Goal: Information Seeking & Learning: Check status

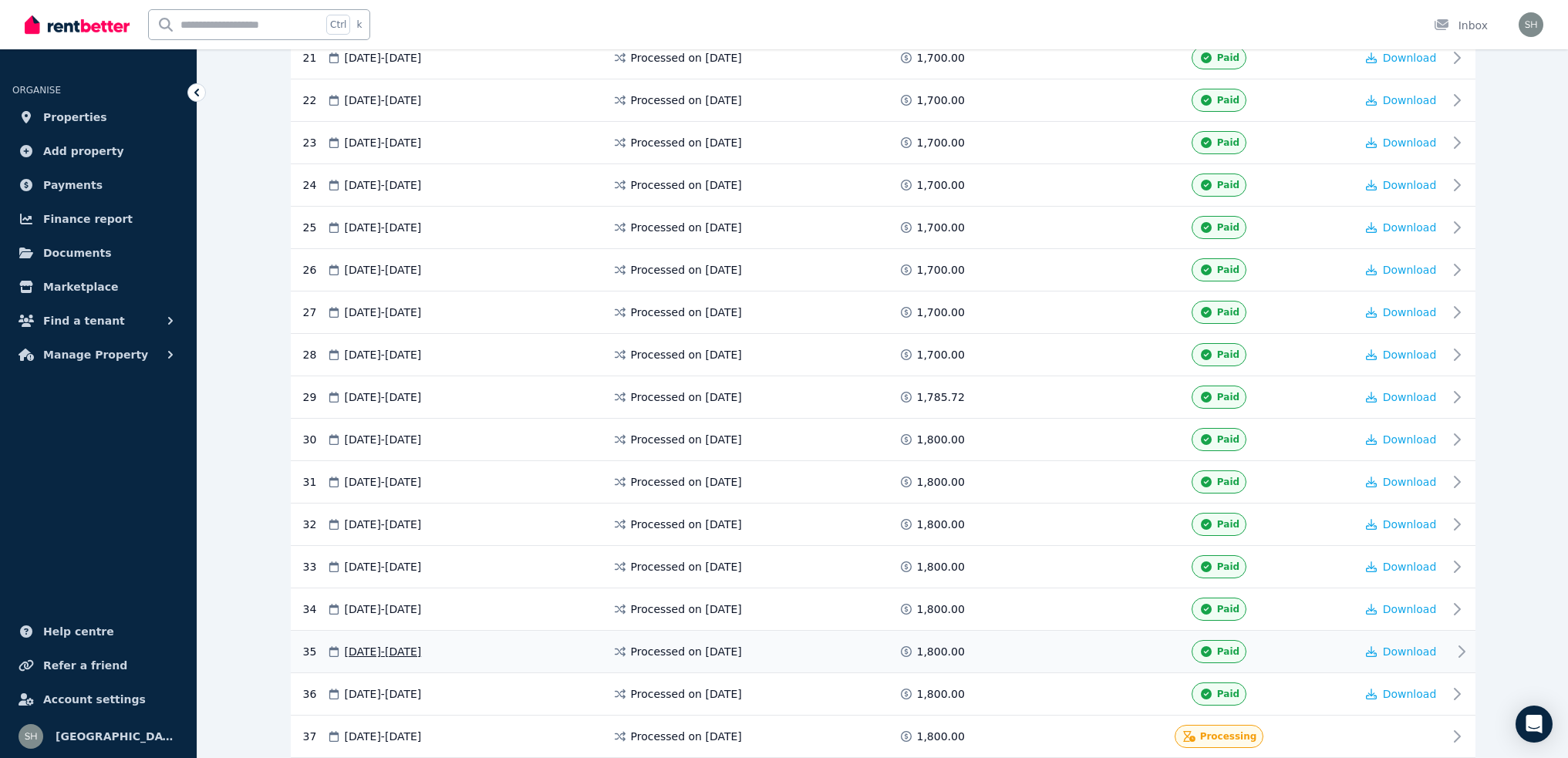
scroll to position [1234, 0]
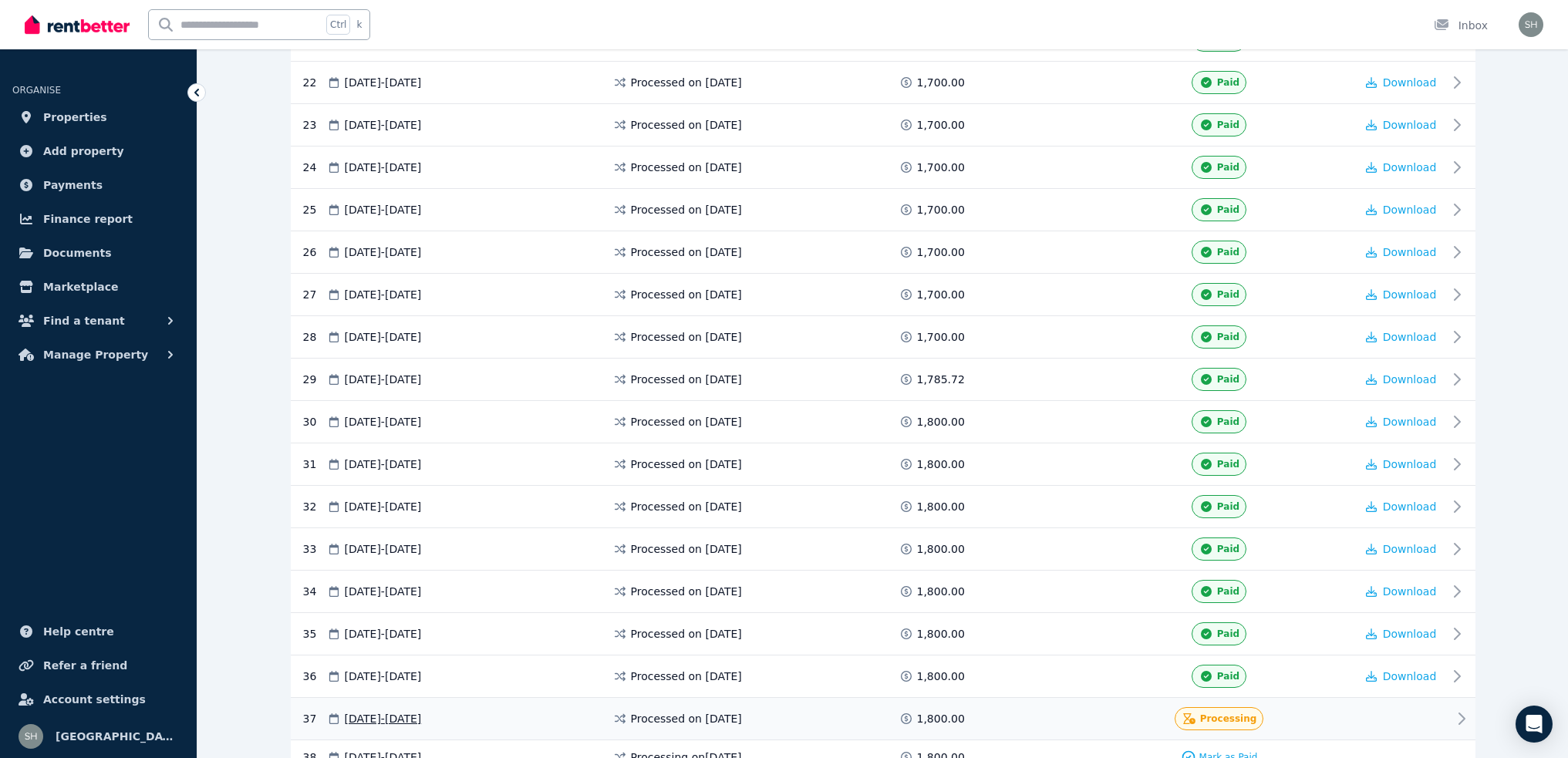
click at [1458, 709] on icon at bounding box center [1461, 718] width 19 height 19
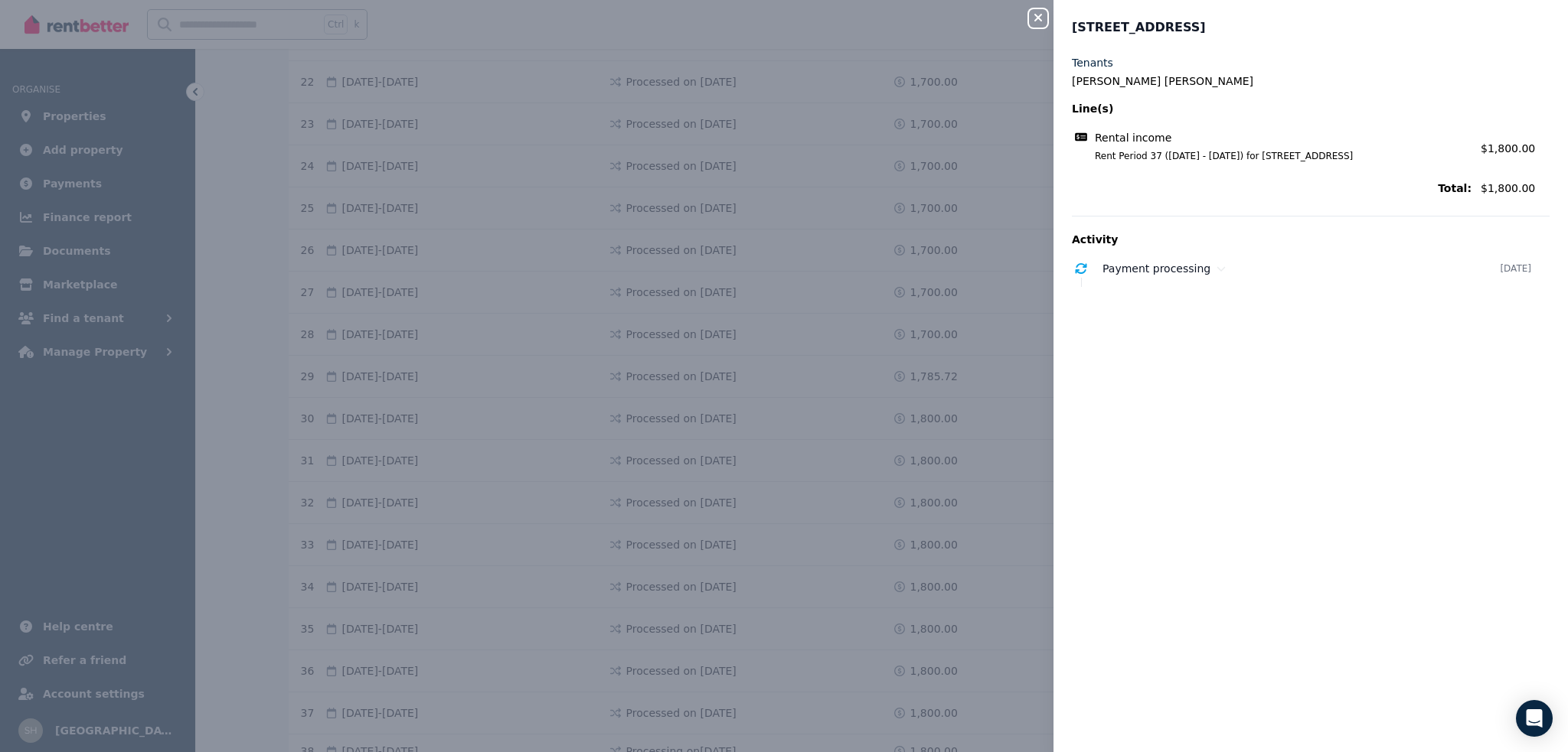
click at [1047, 16] on icon "button" at bounding box center [1038, 17] width 19 height 12
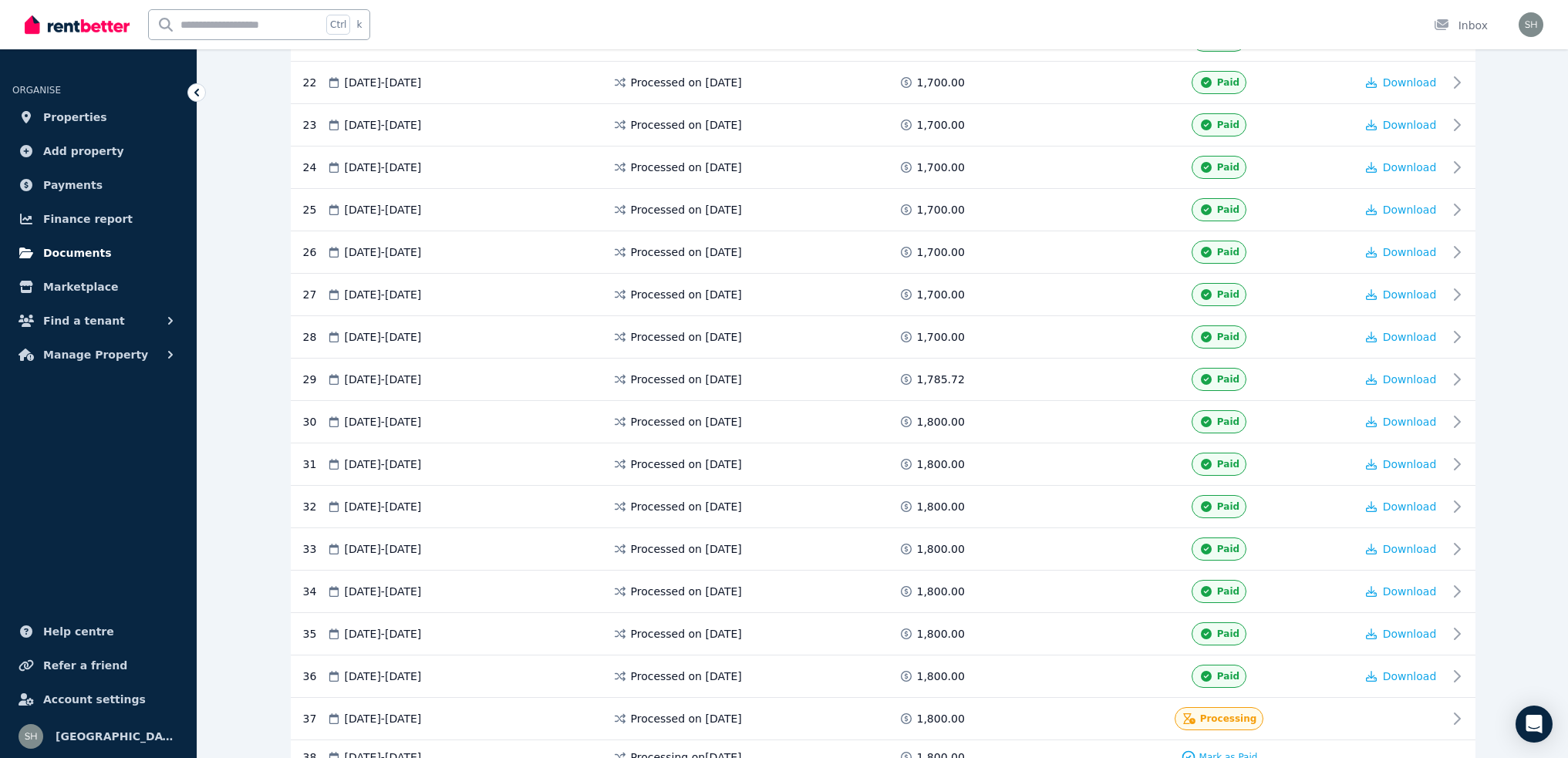
click at [71, 244] on span "Documents" at bounding box center [77, 254] width 69 height 19
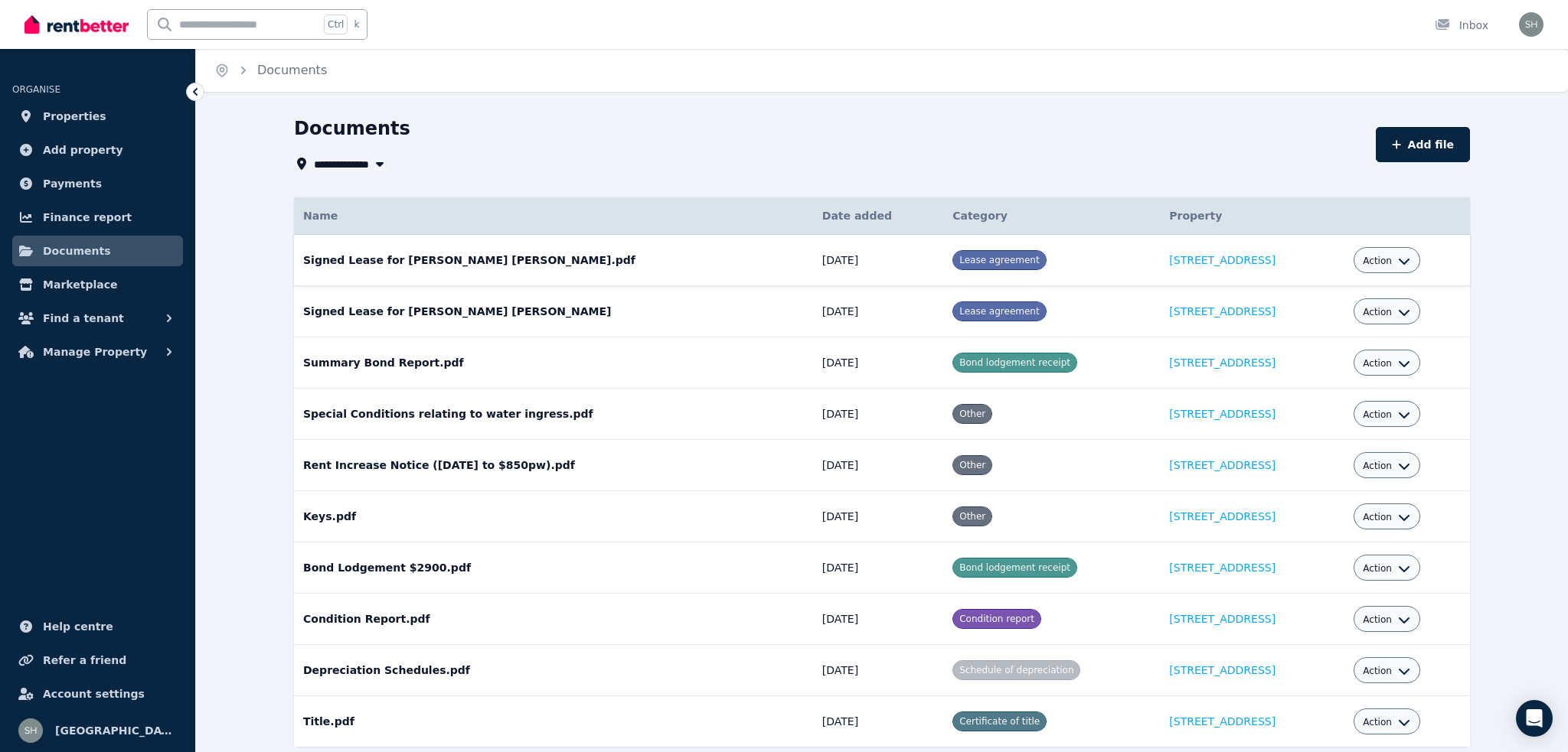
click at [1397, 255] on icon "button" at bounding box center [1403, 261] width 12 height 12
click at [1303, 309] on link "View" at bounding box center [1339, 322] width 147 height 27
click at [1367, 255] on span "Action" at bounding box center [1377, 261] width 29 height 12
click at [1307, 309] on link "View" at bounding box center [1339, 322] width 147 height 27
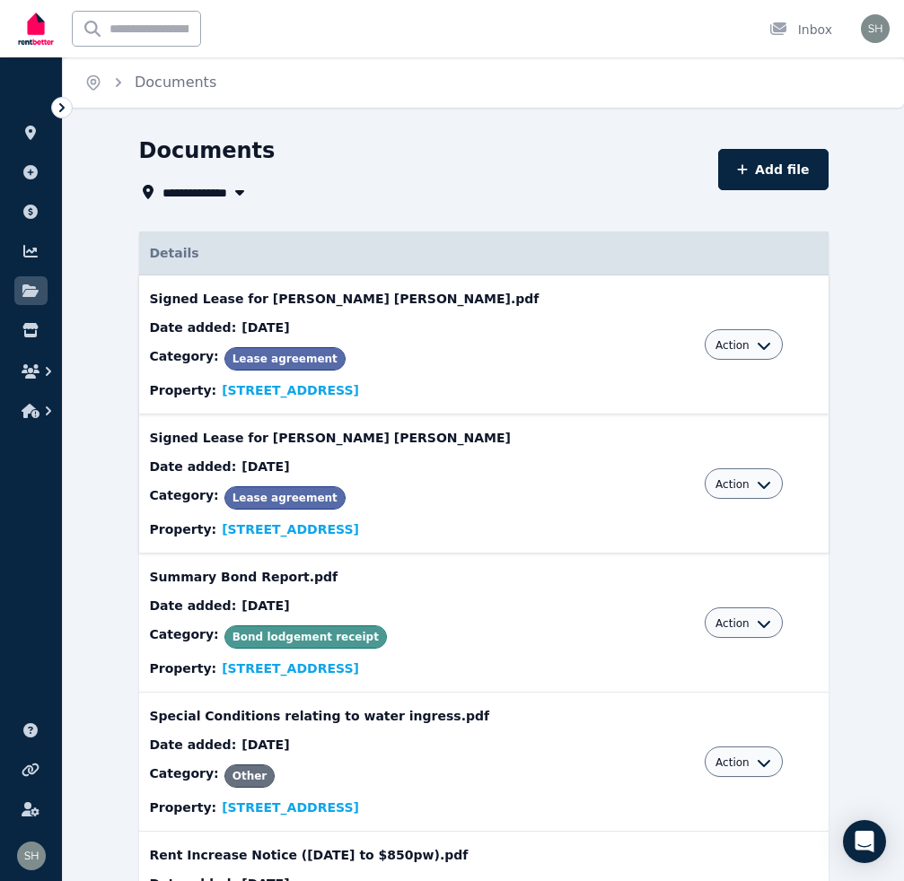
click at [757, 482] on icon "button" at bounding box center [763, 485] width 13 height 7
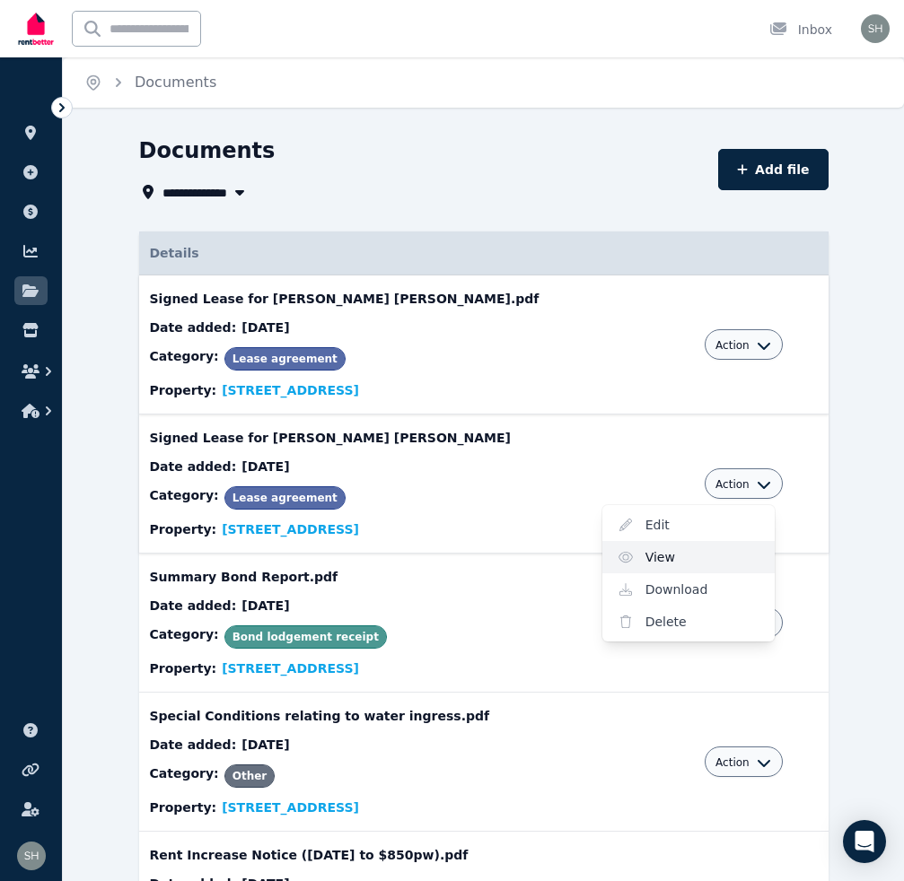
click at [642, 541] on link "View" at bounding box center [688, 557] width 172 height 32
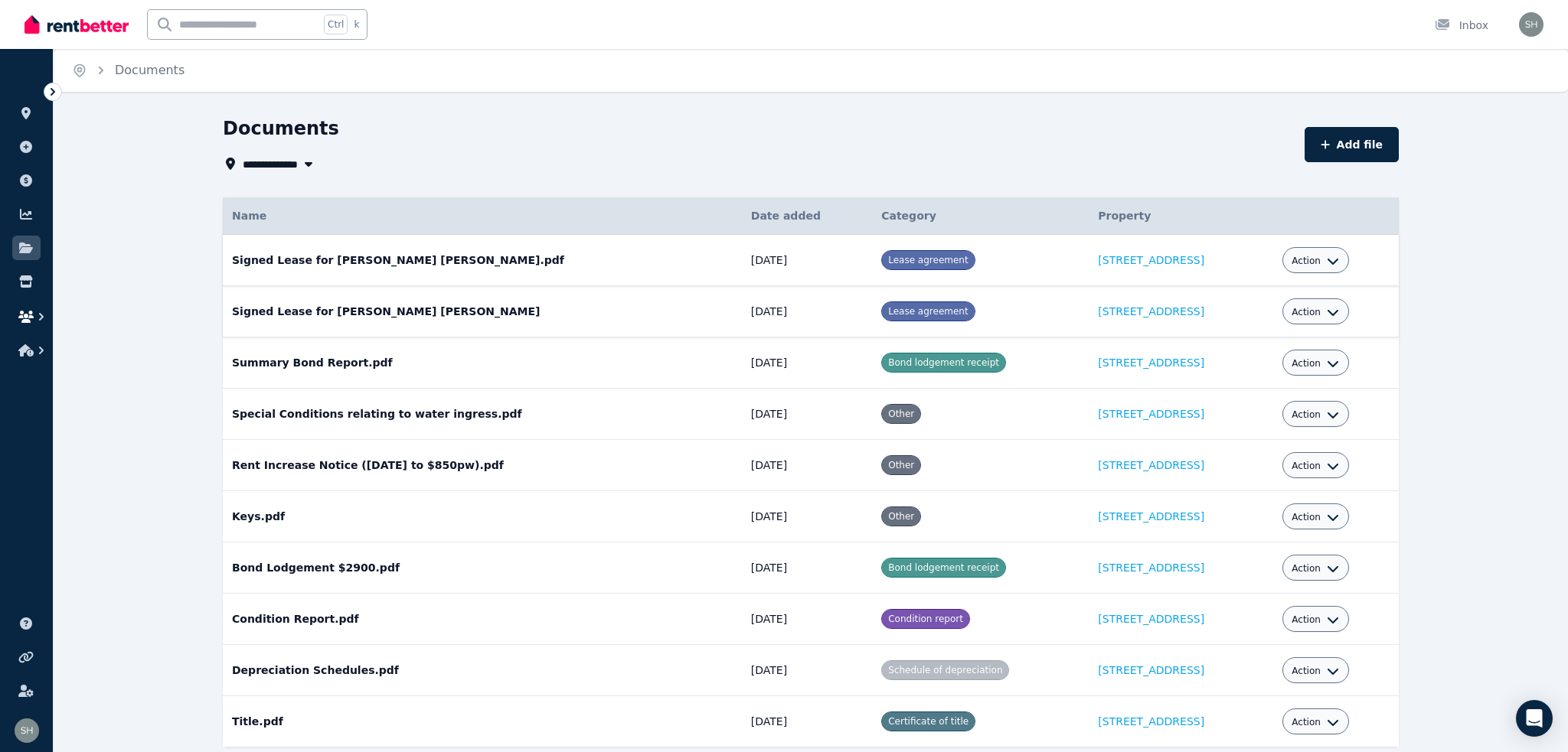
click at [23, 310] on icon "button" at bounding box center [26, 316] width 15 height 12
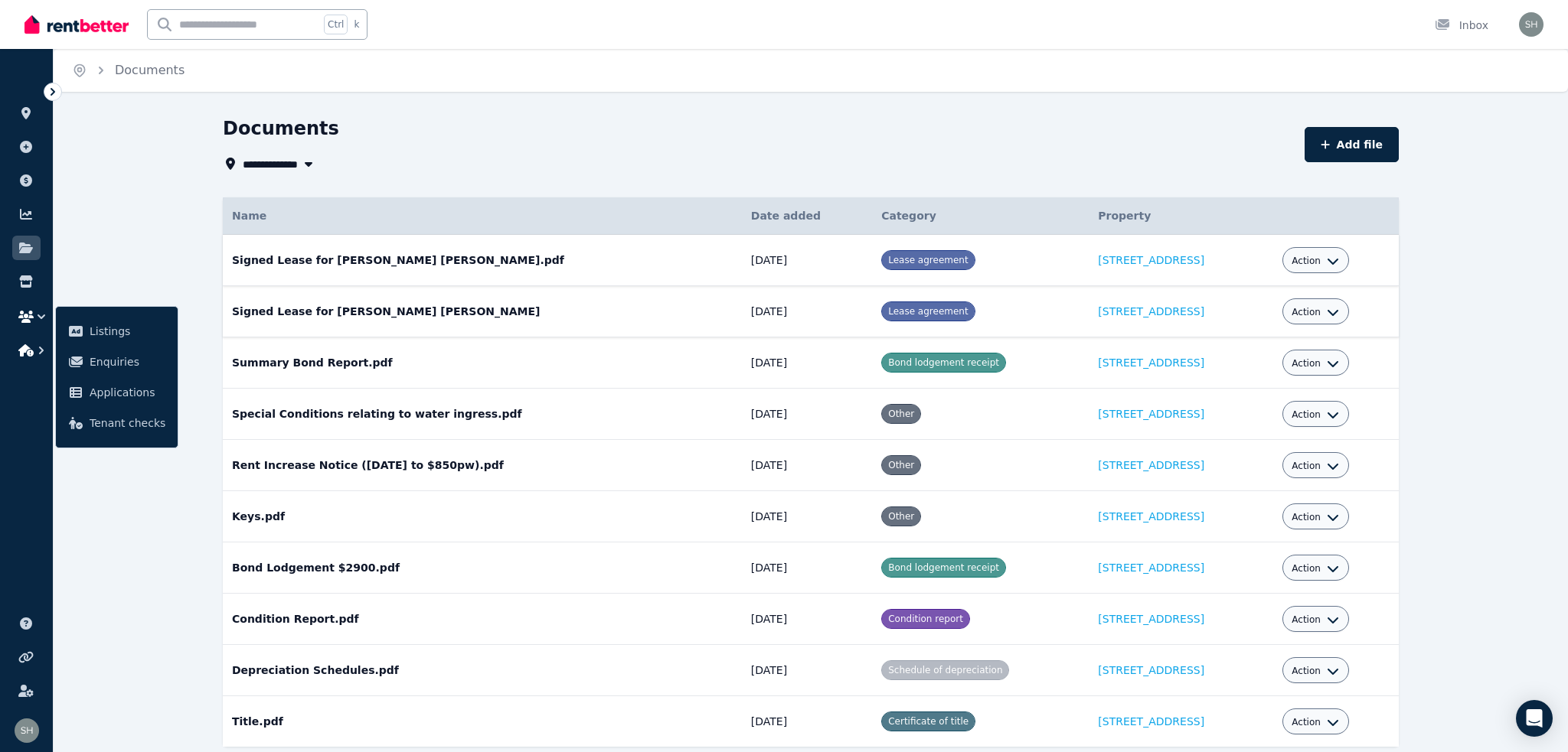
click at [33, 343] on icon "button" at bounding box center [41, 350] width 15 height 15
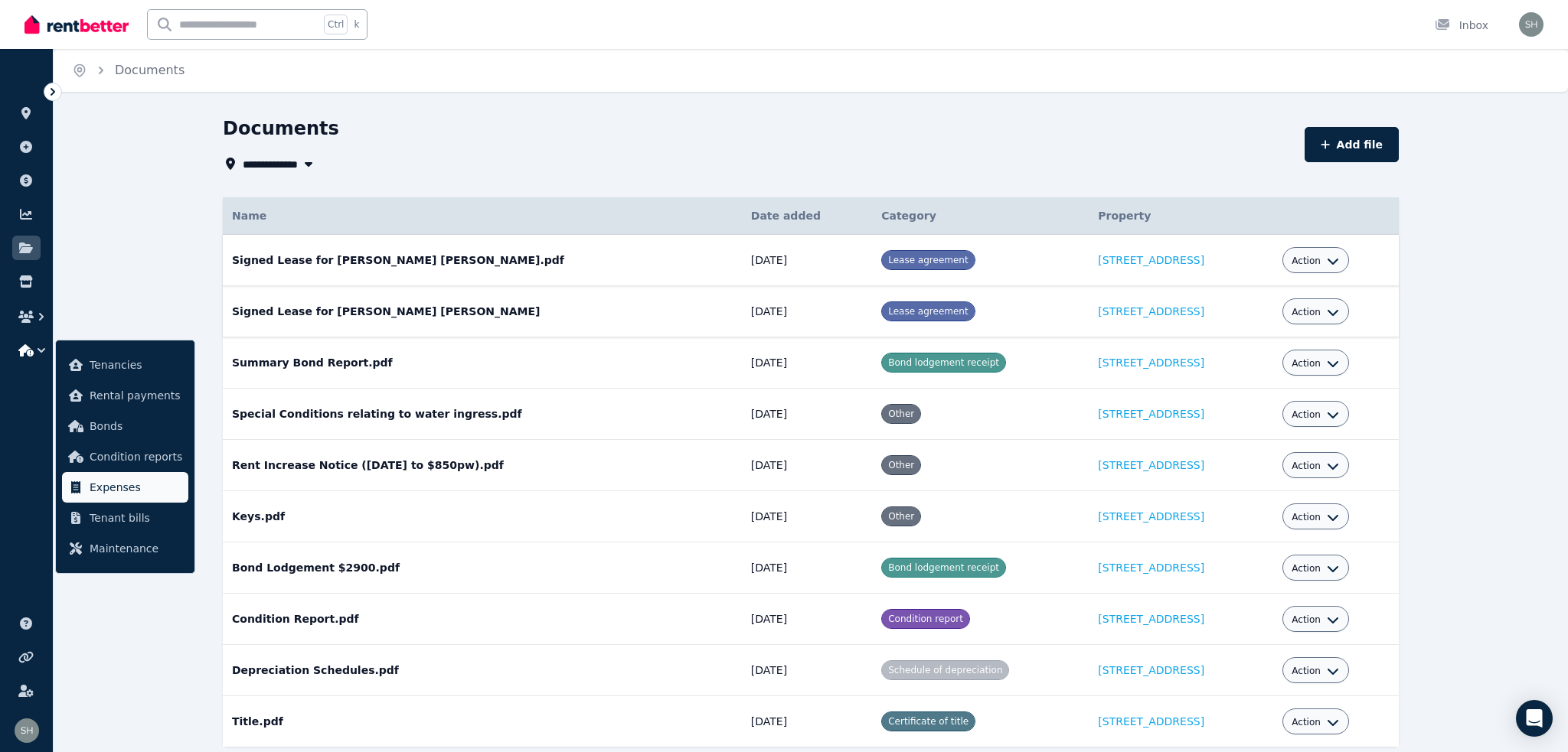
click at [116, 472] on link "Expenses" at bounding box center [125, 488] width 126 height 31
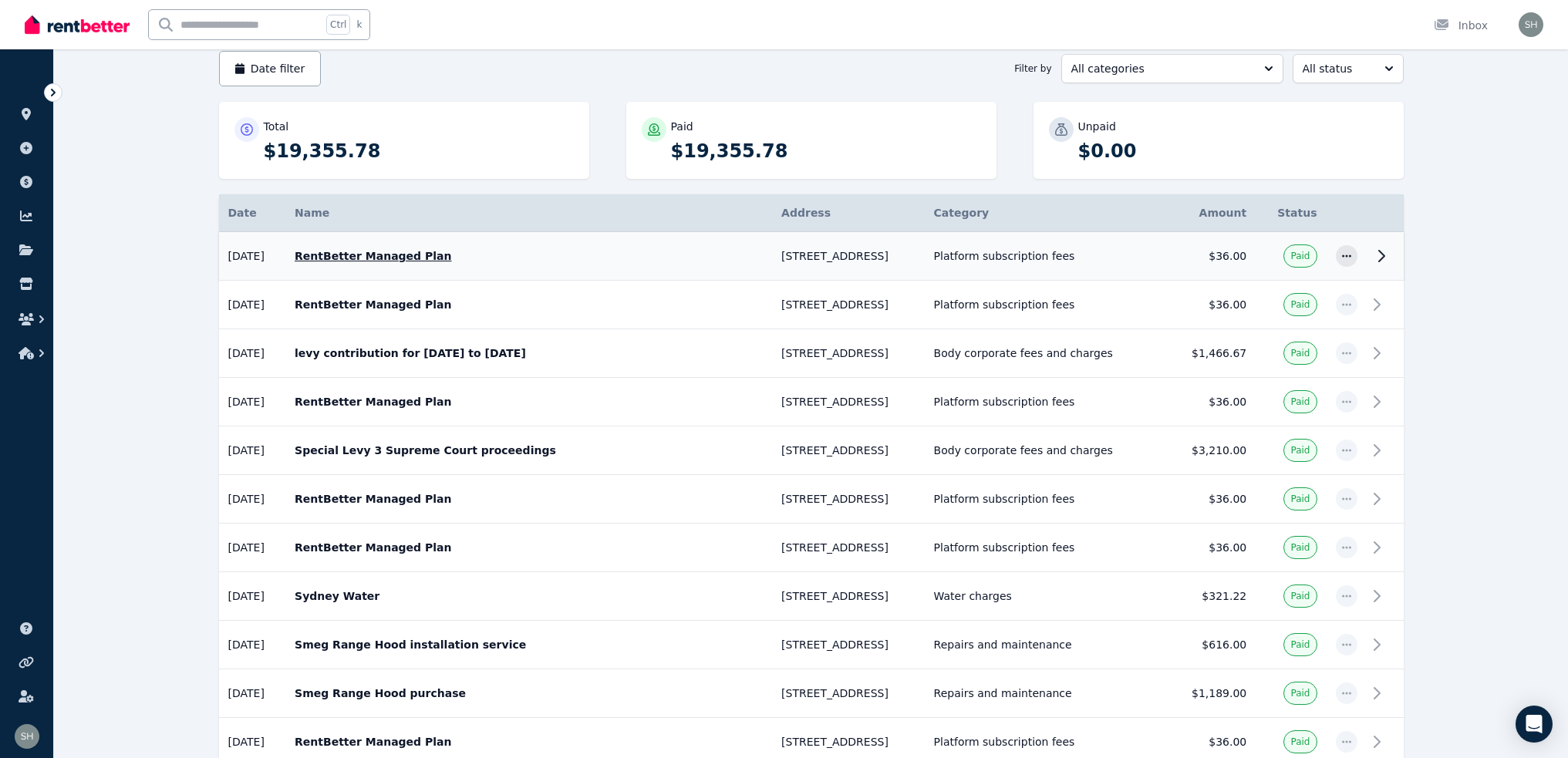
scroll to position [154, 0]
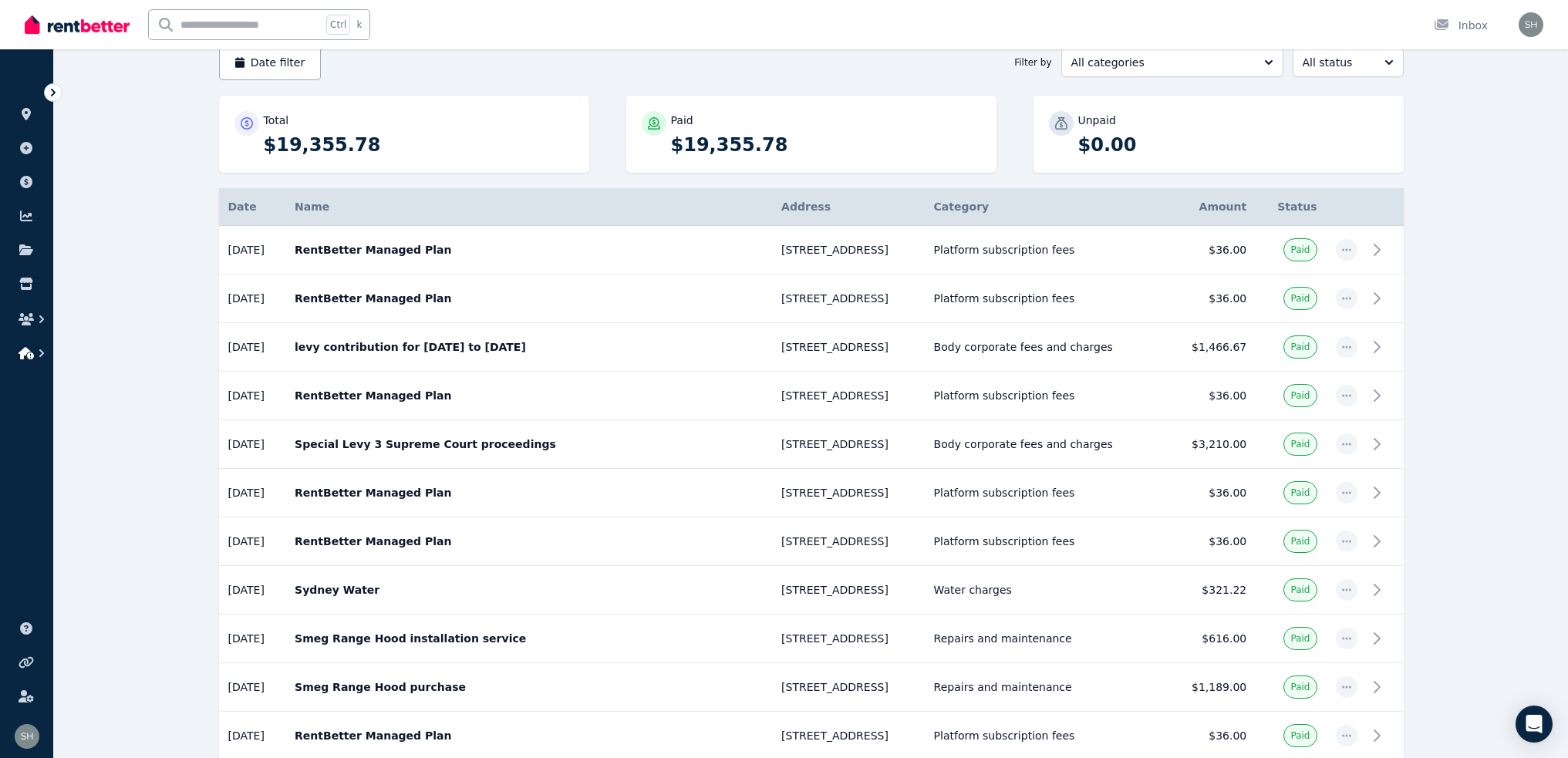
click at [34, 345] on icon "button" at bounding box center [41, 353] width 15 height 15
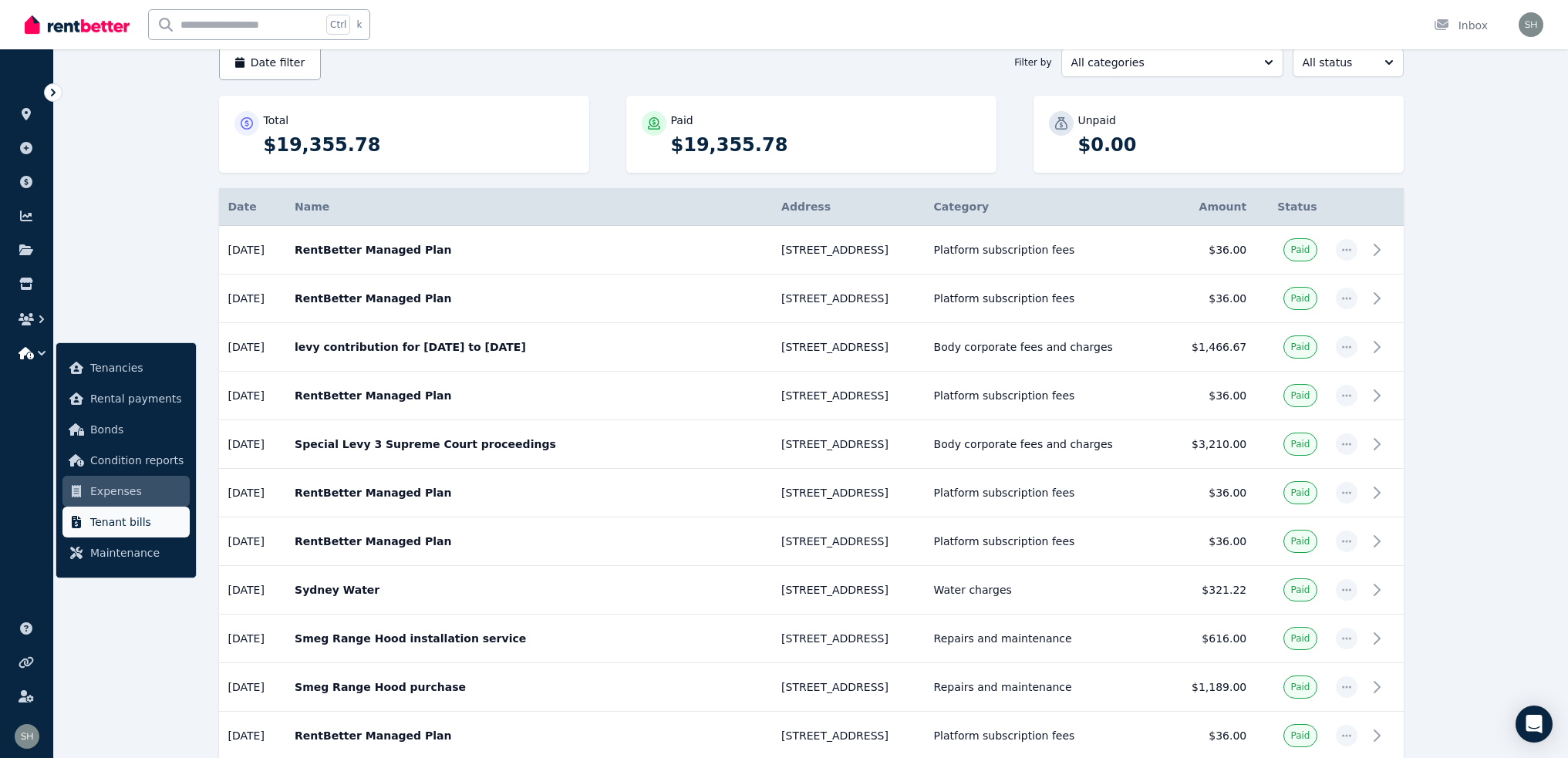
click at [102, 513] on span "Tenant bills" at bounding box center [137, 523] width 94 height 19
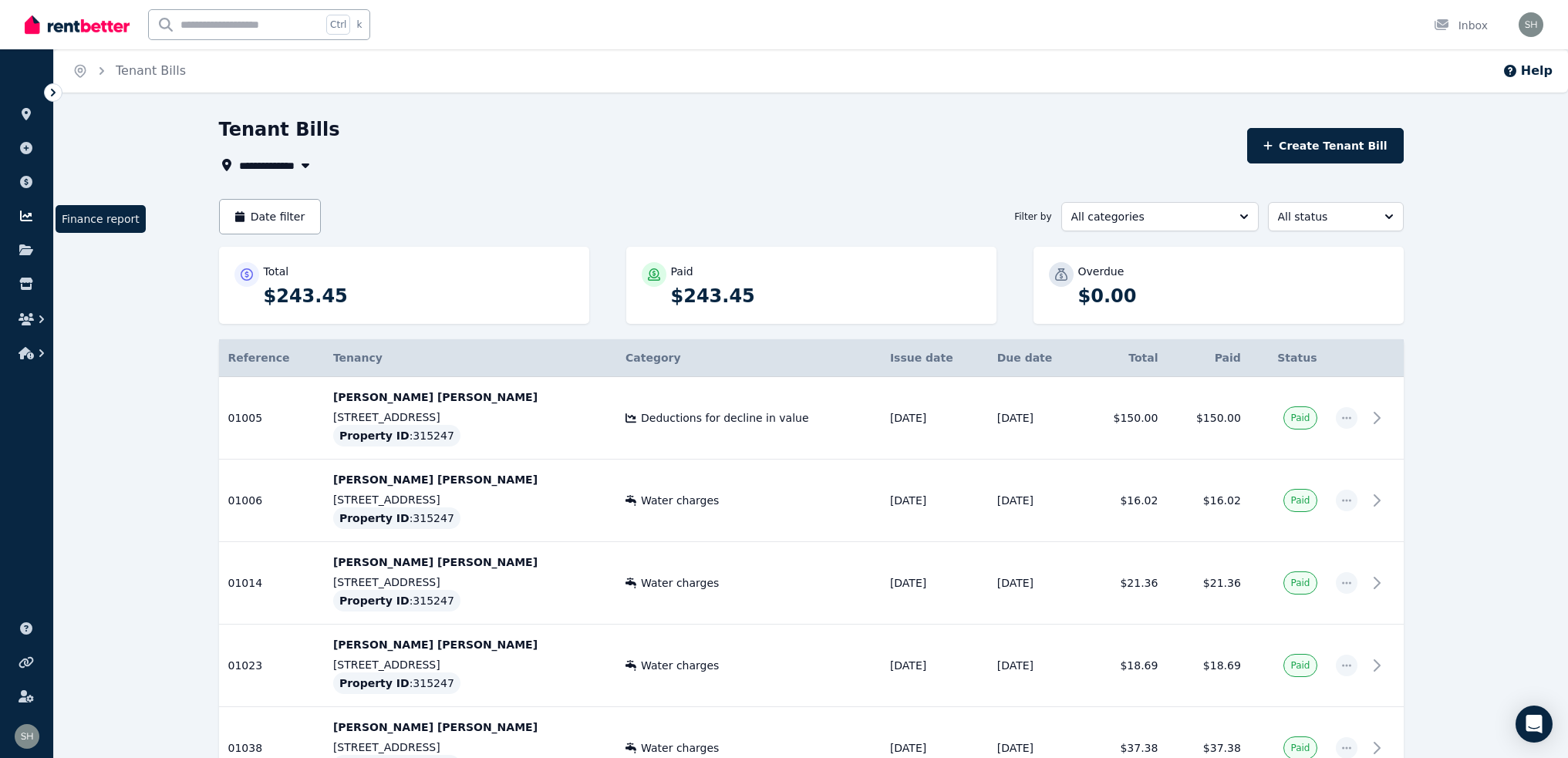
click at [20, 211] on icon at bounding box center [26, 216] width 12 height 11
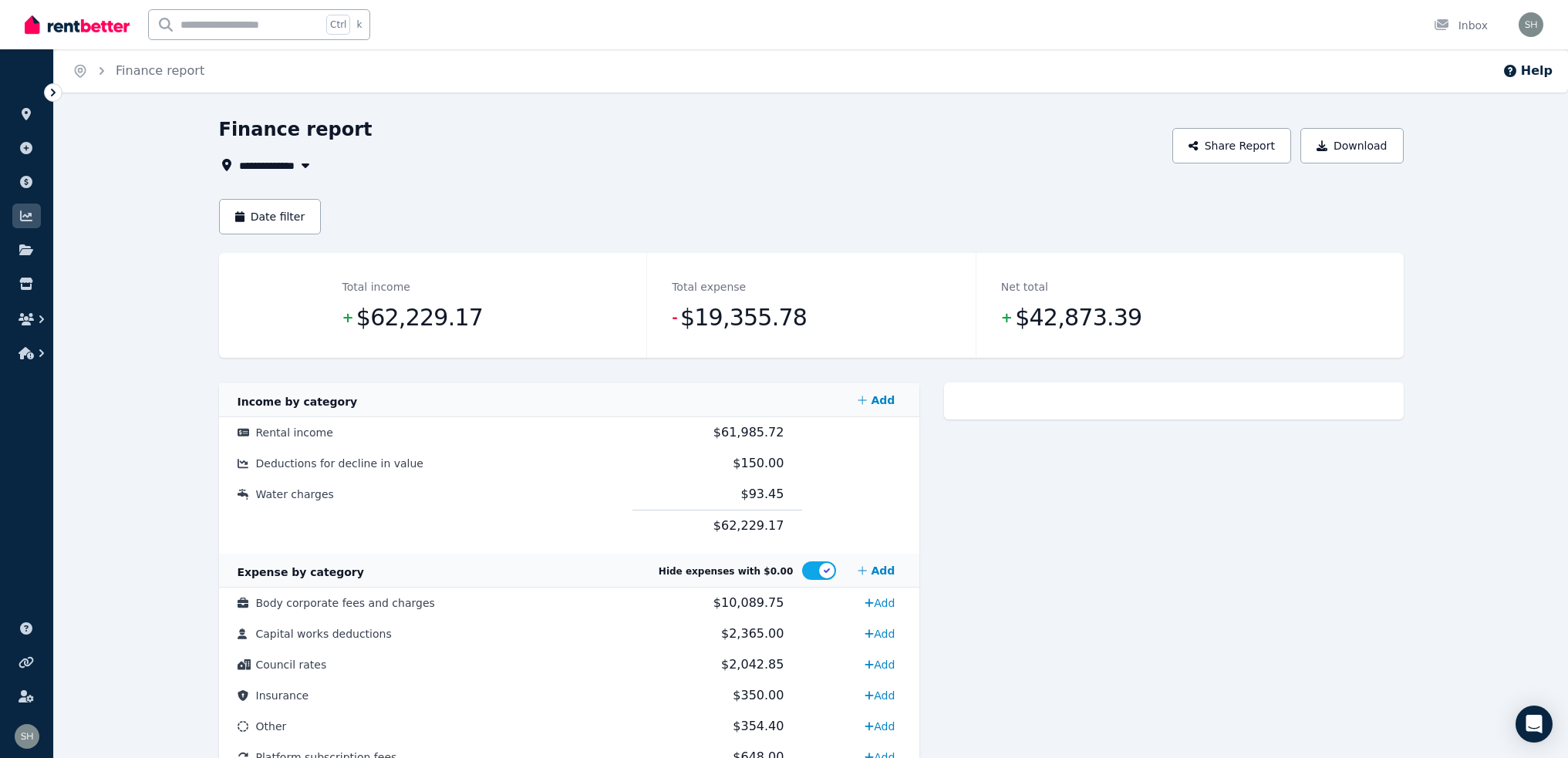
click at [311, 159] on icon "button" at bounding box center [305, 165] width 15 height 12
click at [303, 214] on span "[STREET_ADDRESS]" at bounding box center [326, 222] width 156 height 15
type input "**********"
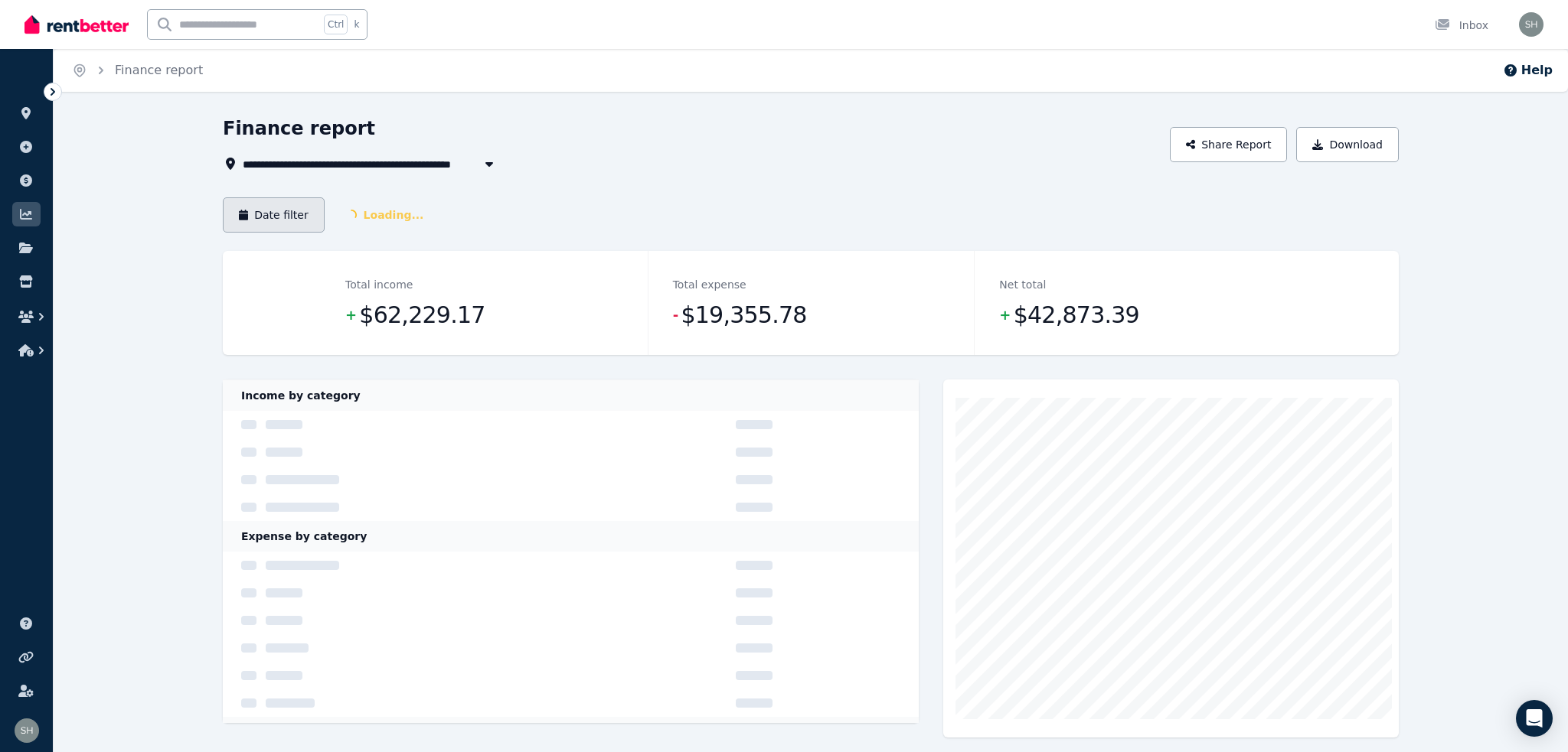
click at [290, 197] on button "Date filter" at bounding box center [273, 214] width 102 height 35
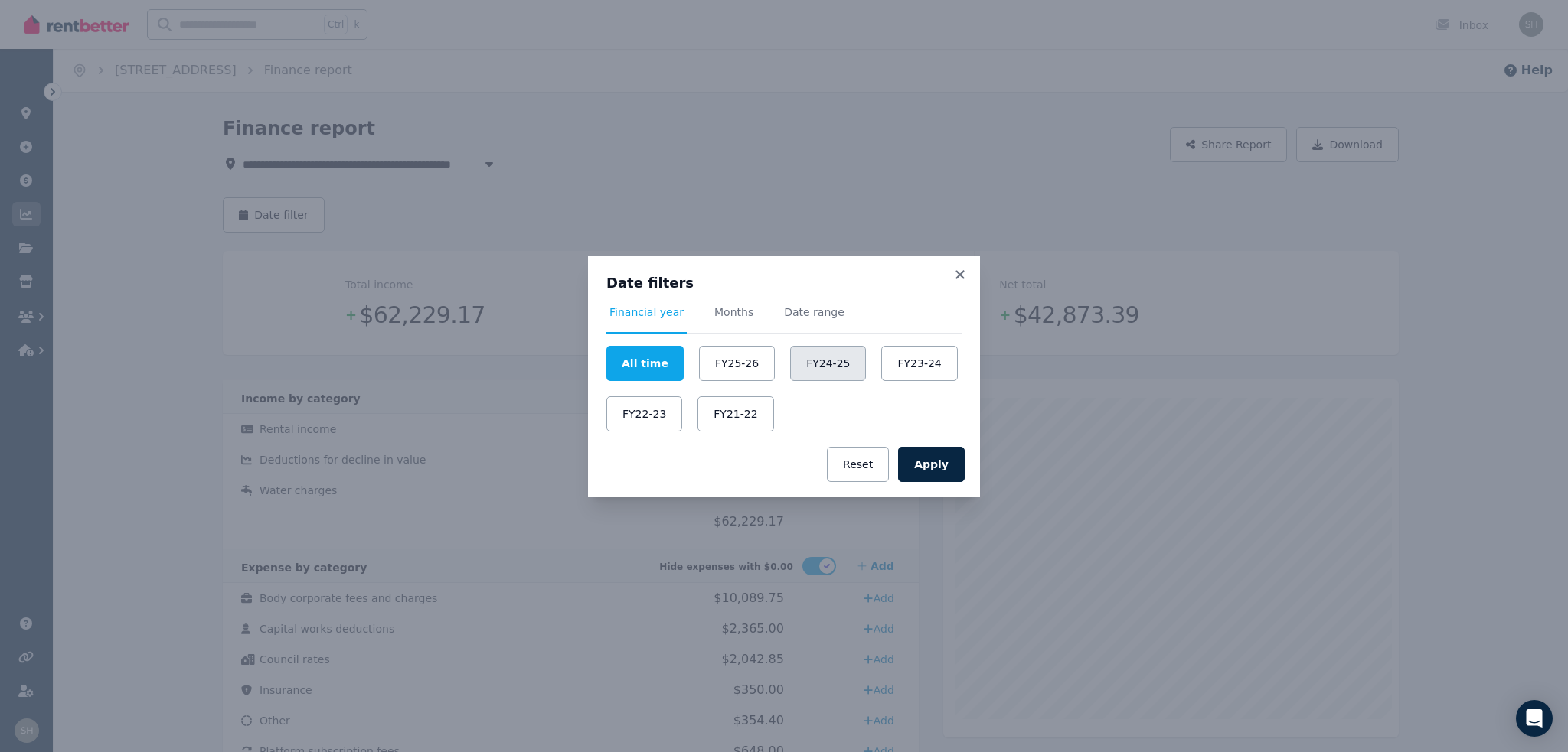
click at [804, 359] on button "FY24-25" at bounding box center [828, 363] width 76 height 35
click at [913, 451] on button "Apply" at bounding box center [931, 464] width 67 height 35
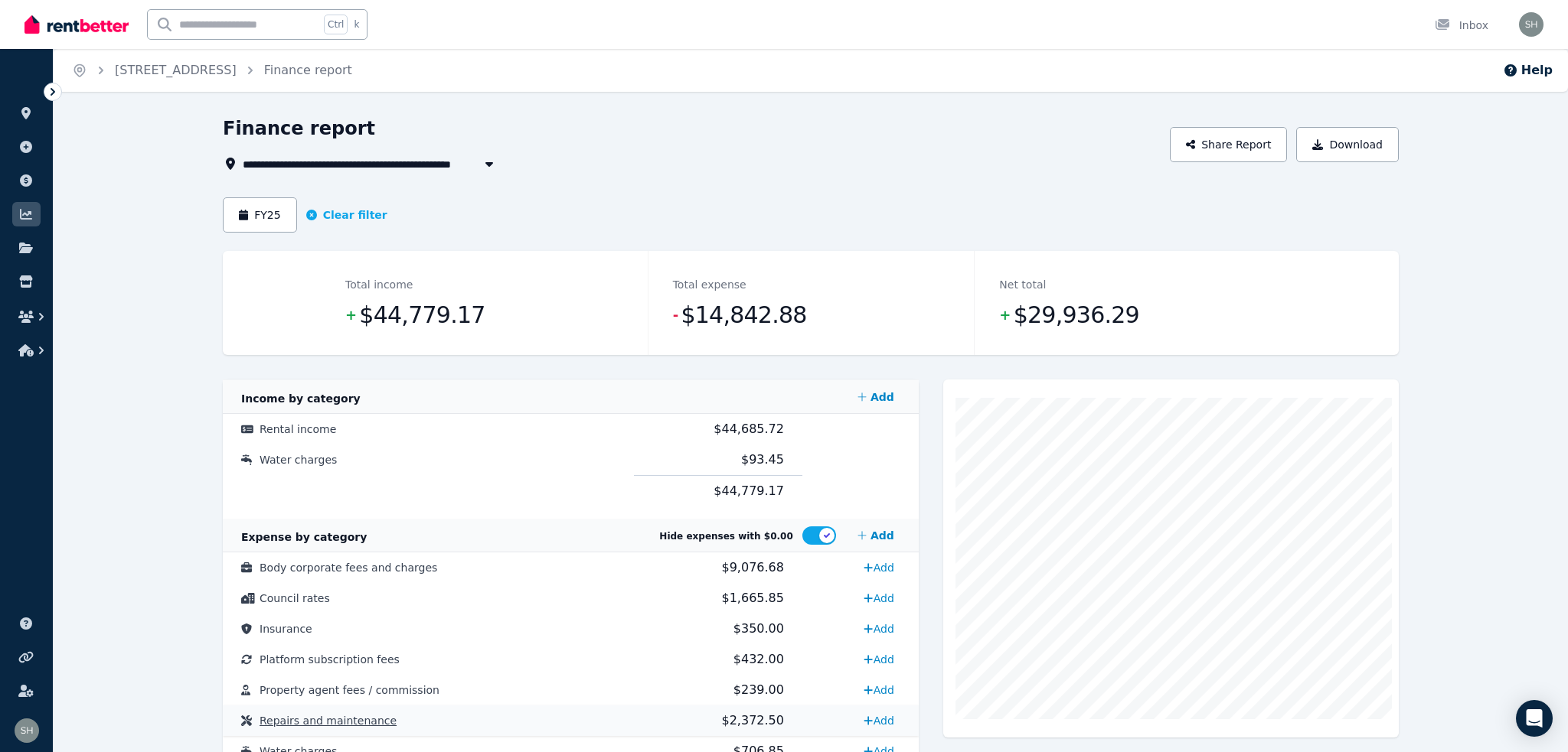
click at [298, 714] on span "Repairs and maintenance" at bounding box center [328, 720] width 137 height 12
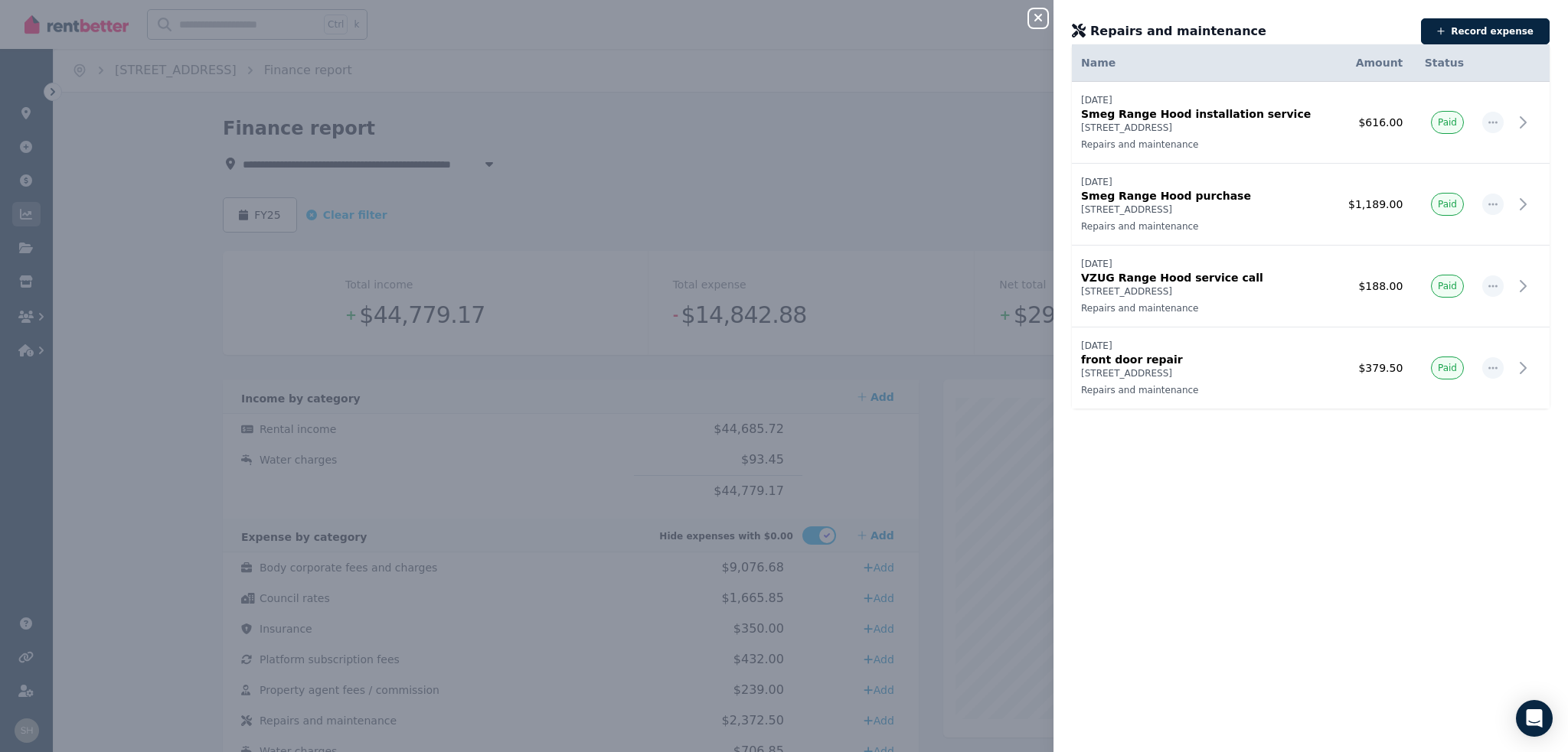
click at [931, 141] on div "Close panel Repairs and maintenance Record expense Date Name Address Category A…" at bounding box center [784, 376] width 1568 height 752
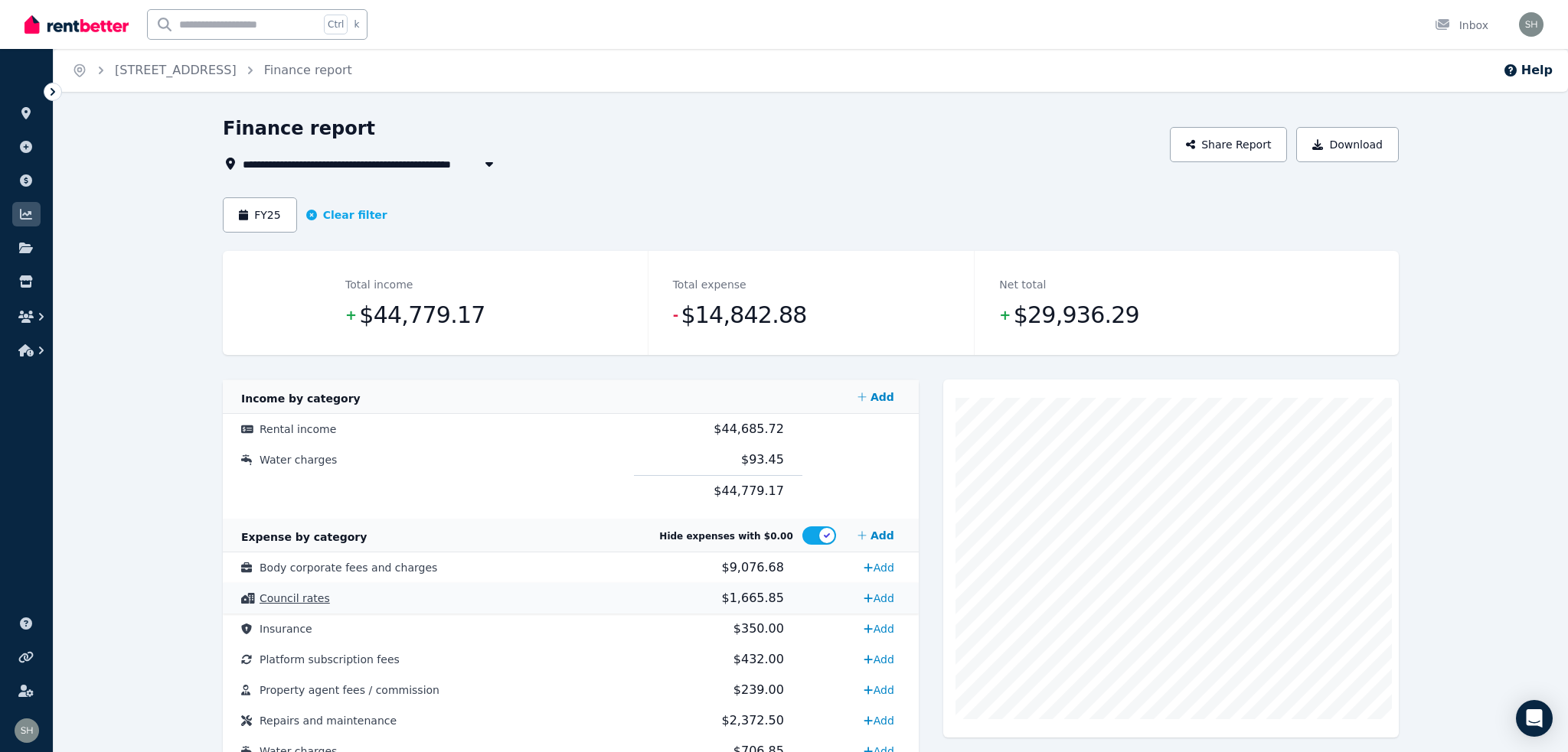
click at [288, 592] on span "Council rates" at bounding box center [294, 598] width 71 height 12
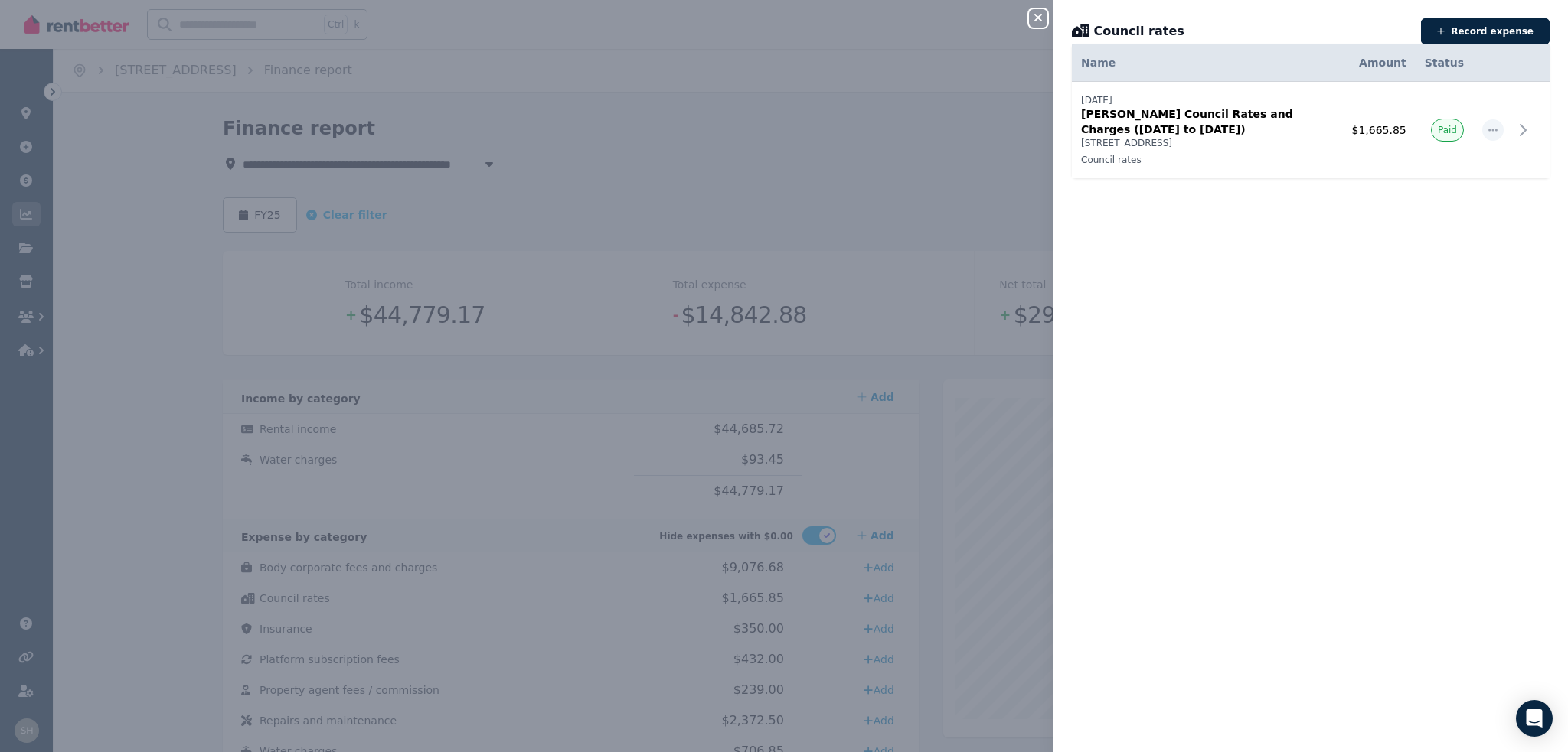
click at [1047, 17] on icon "button" at bounding box center [1038, 17] width 19 height 12
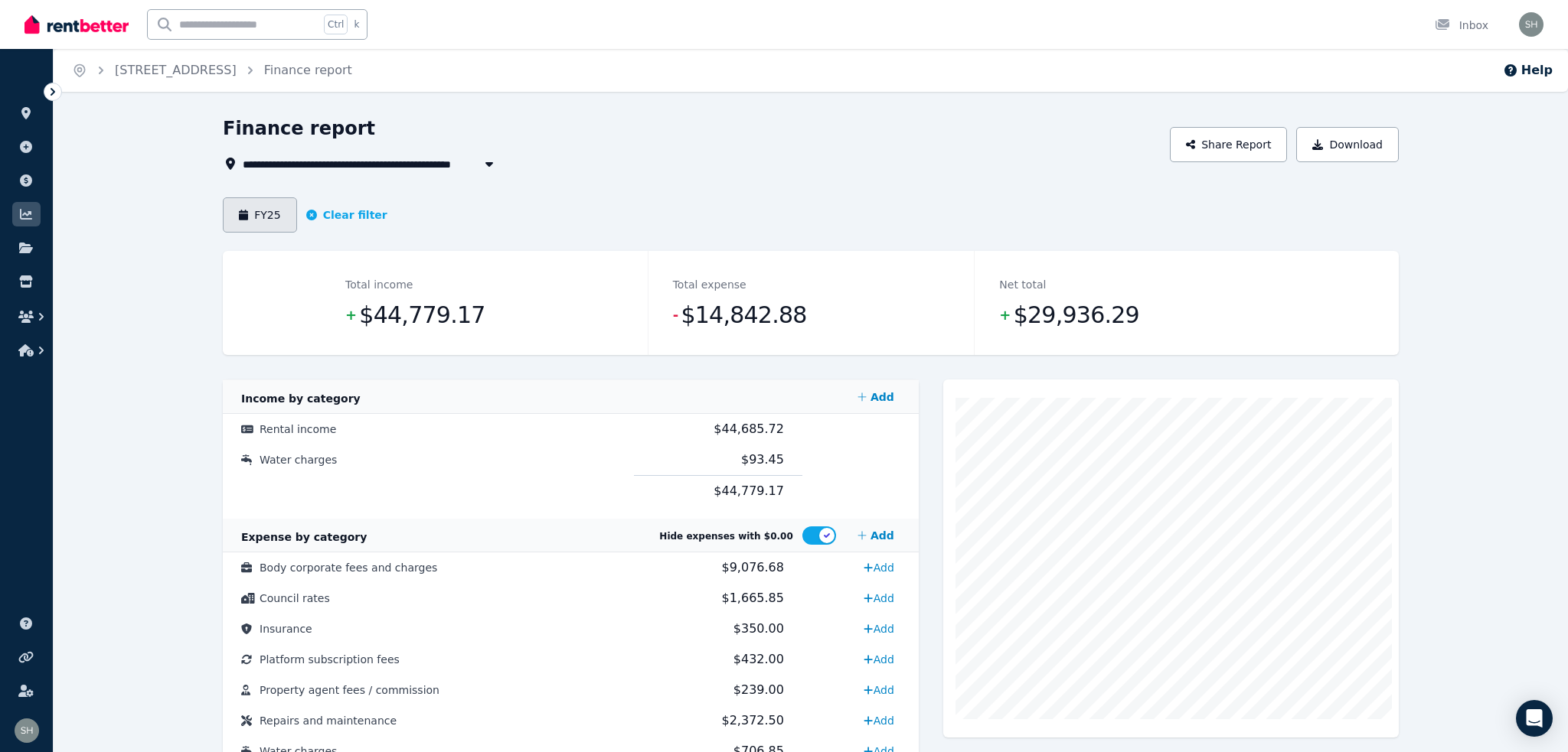
click at [269, 197] on button "FY25" at bounding box center [259, 214] width 74 height 35
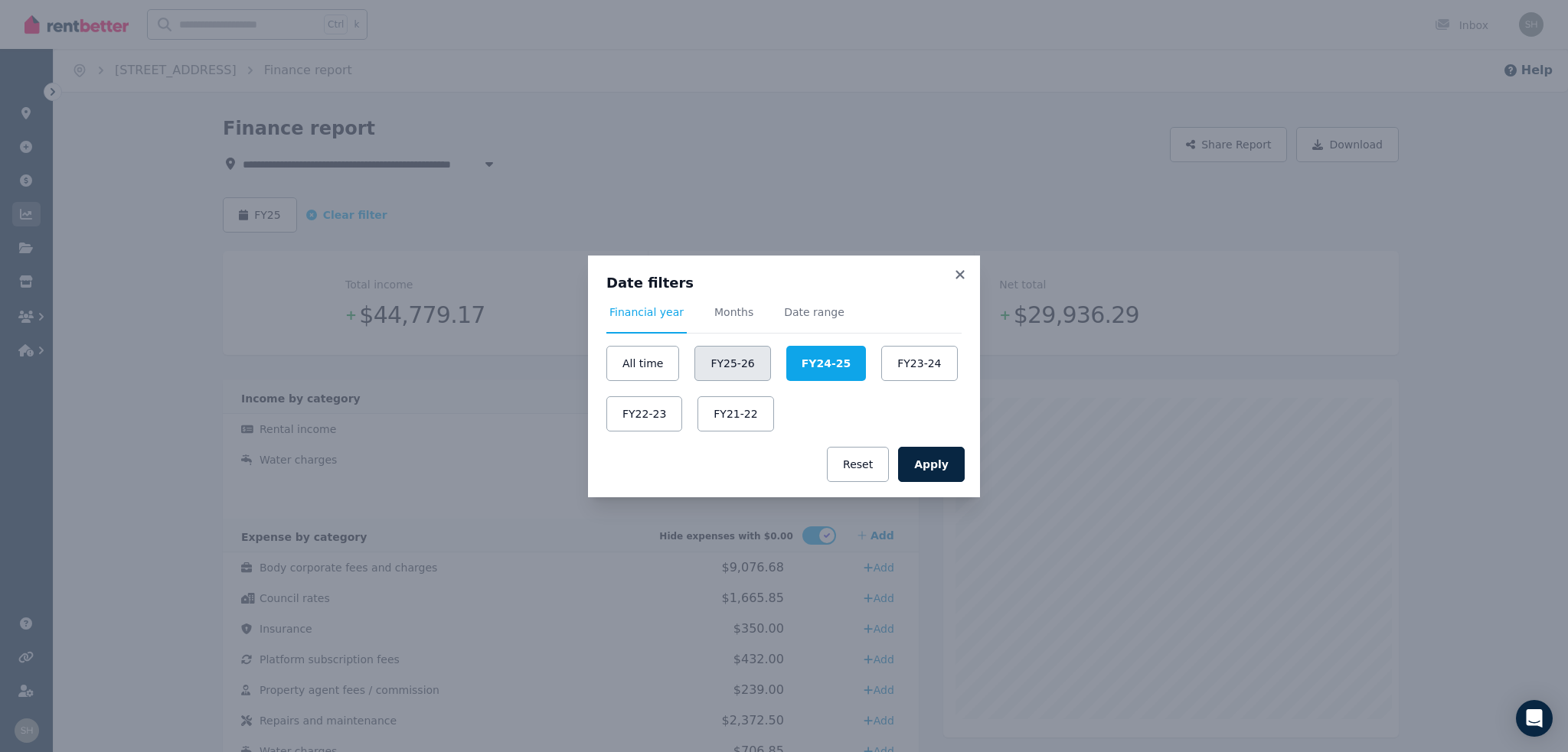
click at [729, 364] on button "FY25-26" at bounding box center [732, 363] width 76 height 35
click at [924, 451] on button "Apply" at bounding box center [931, 464] width 67 height 35
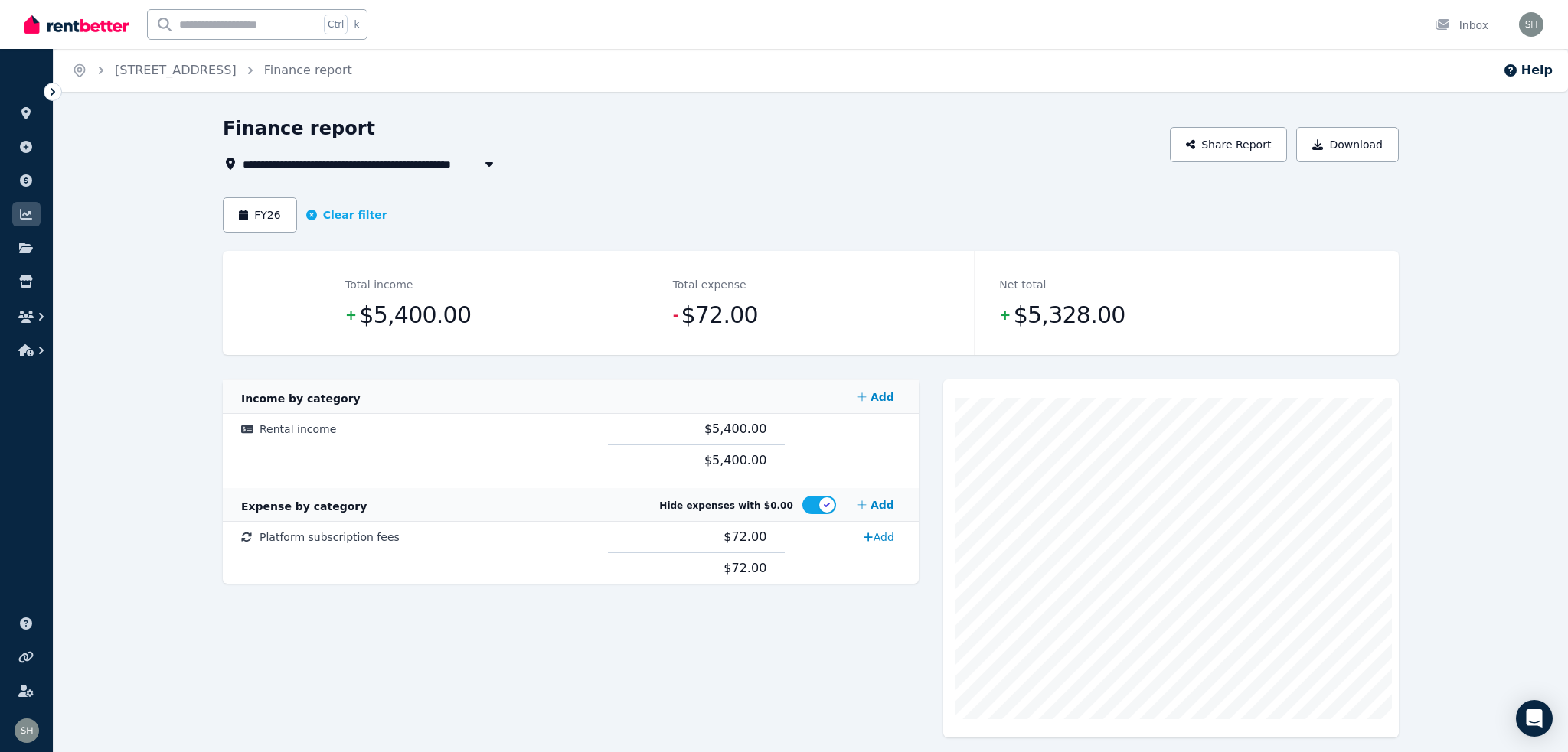
click at [785, 589] on div "Cost Code Amount Income by category Add Rental income $5,400.00 $5,400.00 Expen…" at bounding box center [571, 570] width 696 height 383
click at [268, 197] on button "FY26" at bounding box center [259, 214] width 74 height 35
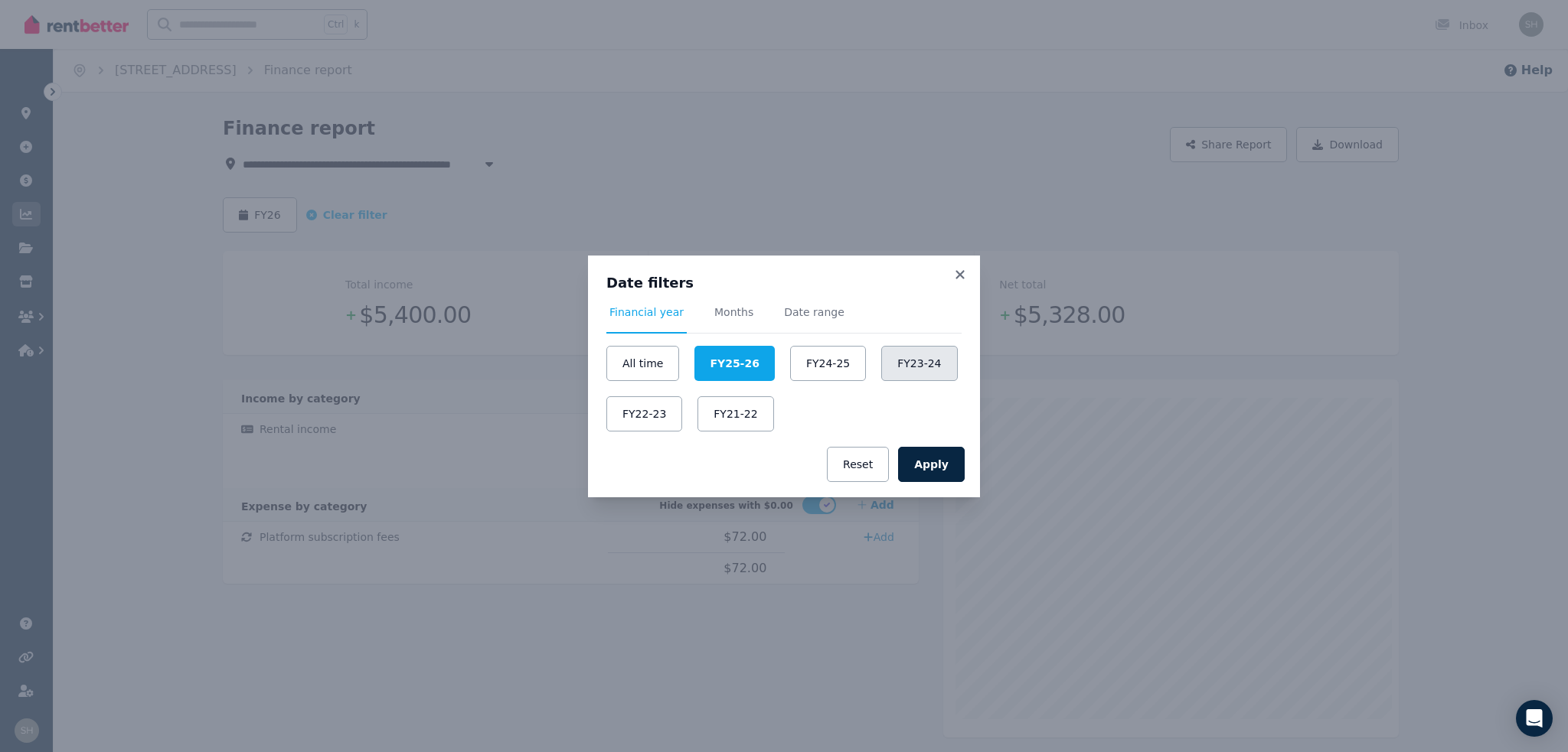
click at [881, 356] on button "FY23-24" at bounding box center [919, 363] width 76 height 35
click at [909, 447] on button "Apply" at bounding box center [931, 464] width 67 height 35
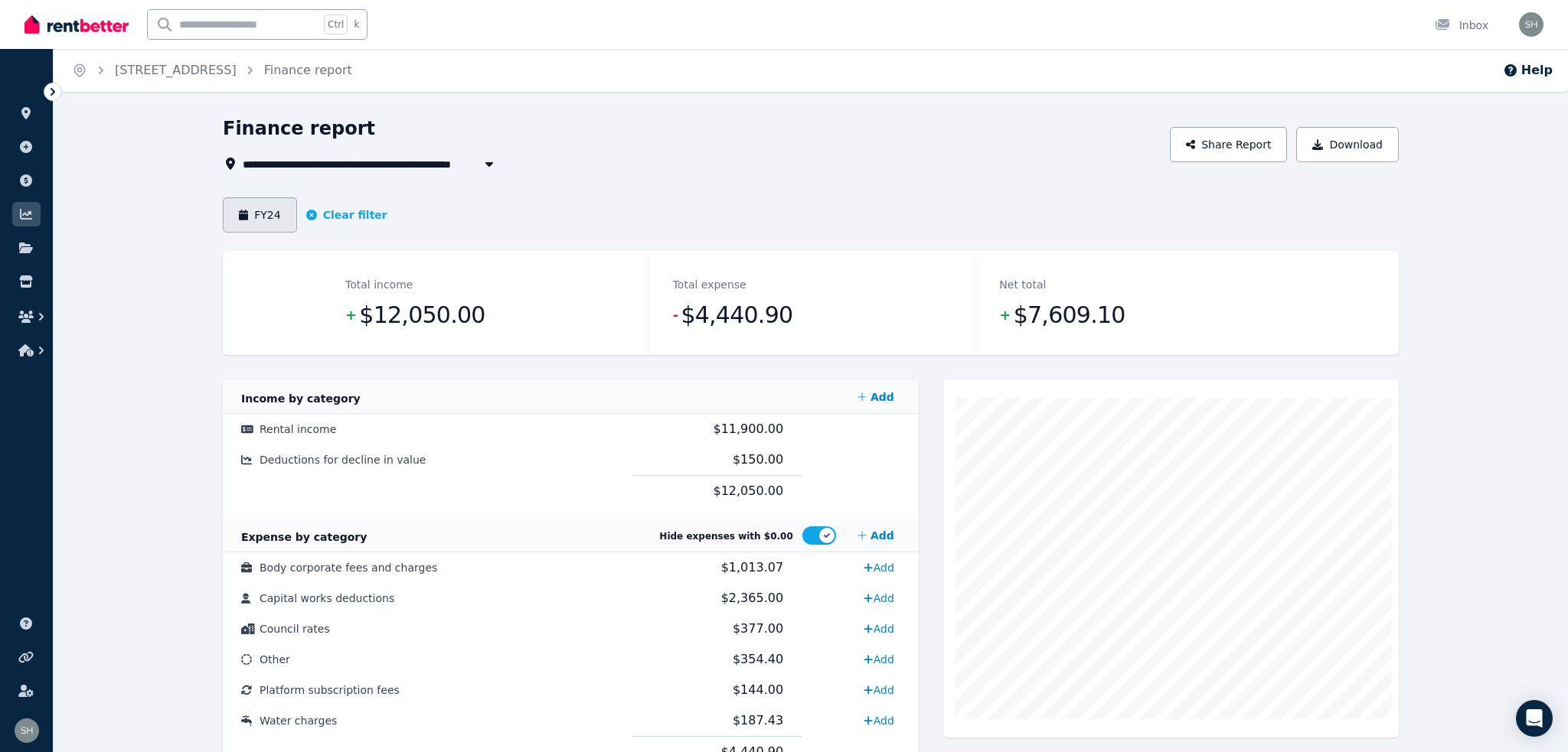
click at [250, 197] on button "FY24" at bounding box center [259, 214] width 74 height 35
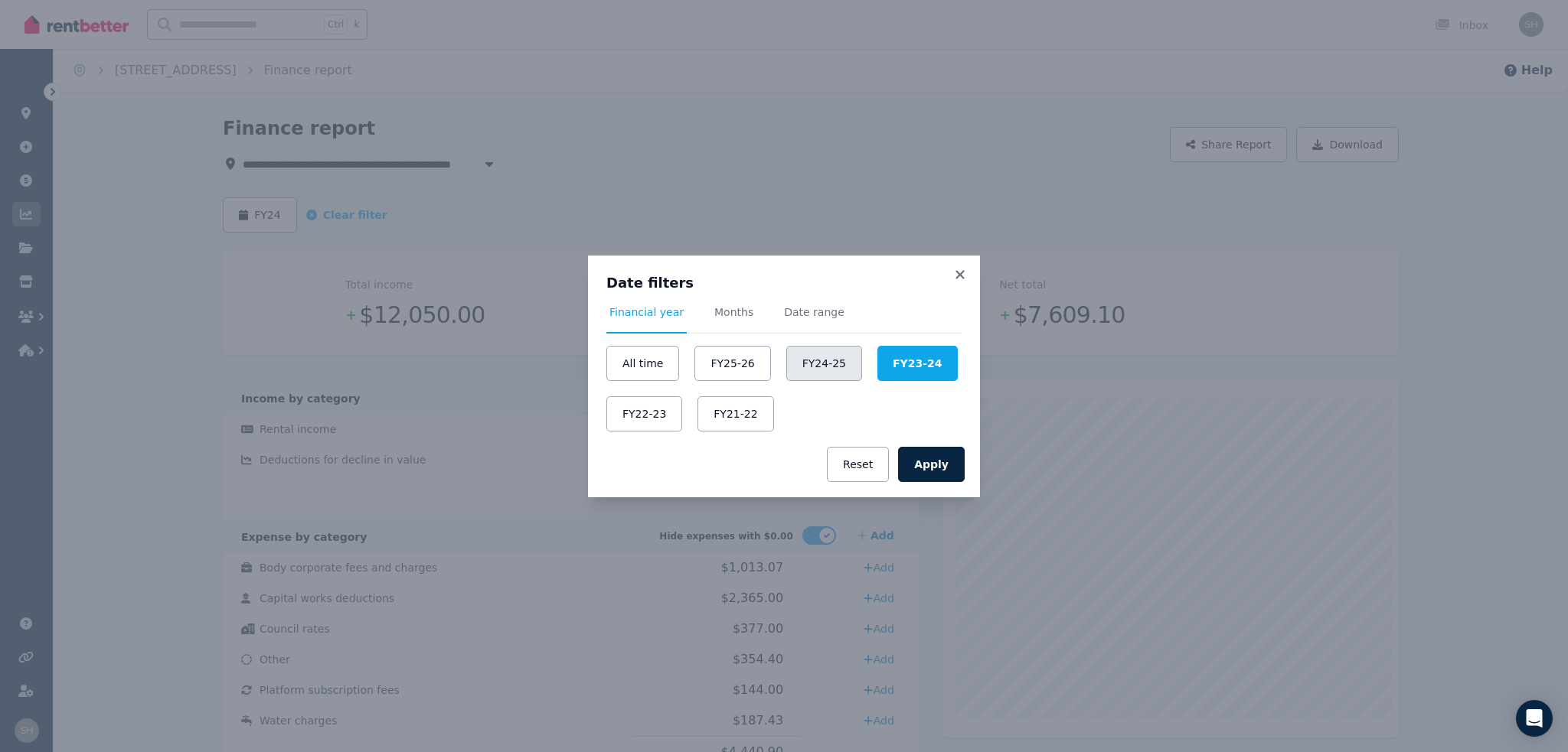
click at [799, 364] on button "FY24-25" at bounding box center [823, 363] width 76 height 35
click at [919, 451] on button "Apply" at bounding box center [931, 464] width 67 height 35
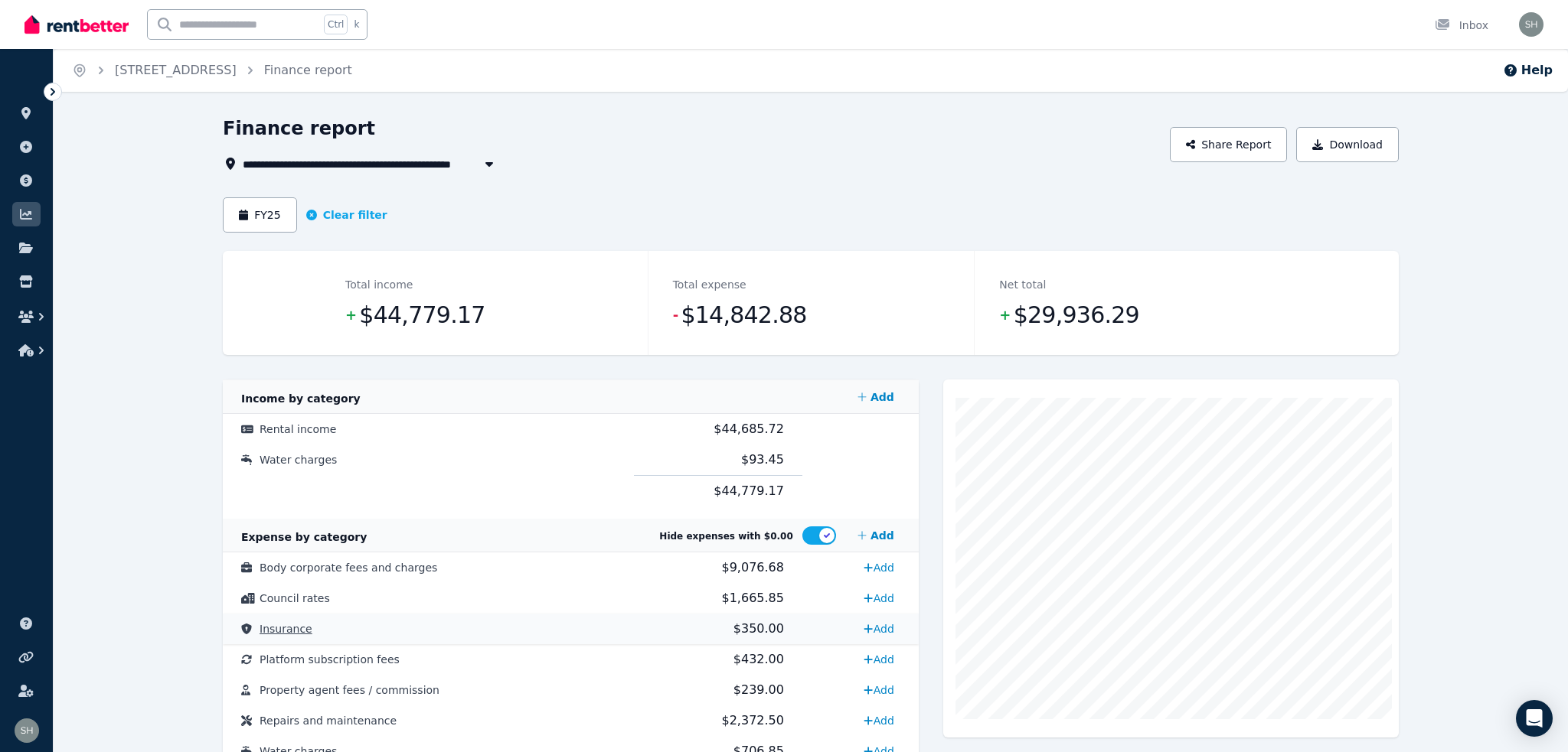
click at [286, 622] on span "Insurance" at bounding box center [286, 628] width 53 height 12
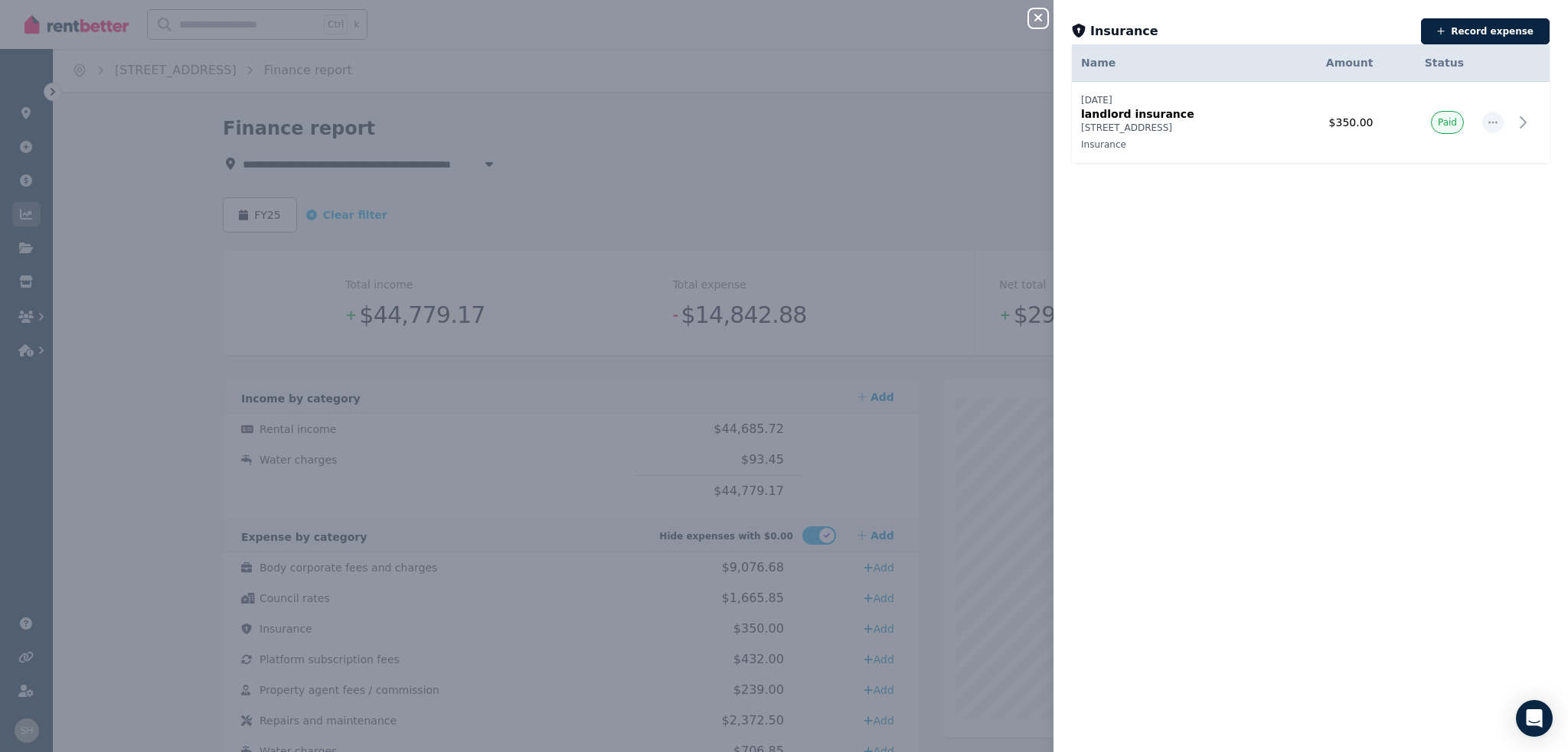
click at [1047, 20] on icon "button" at bounding box center [1038, 17] width 19 height 12
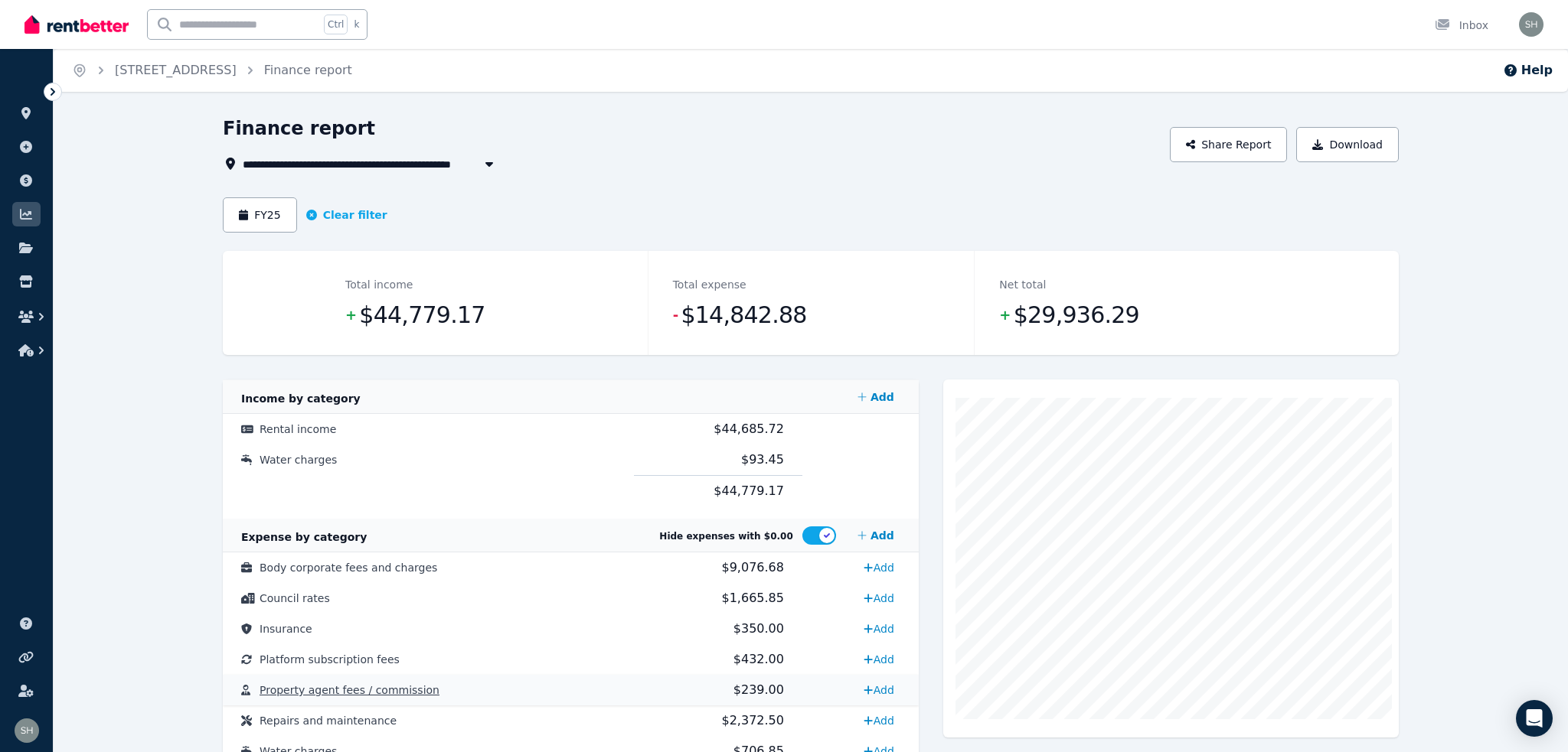
click at [339, 684] on span "Property agent fees / commission" at bounding box center [349, 690] width 180 height 12
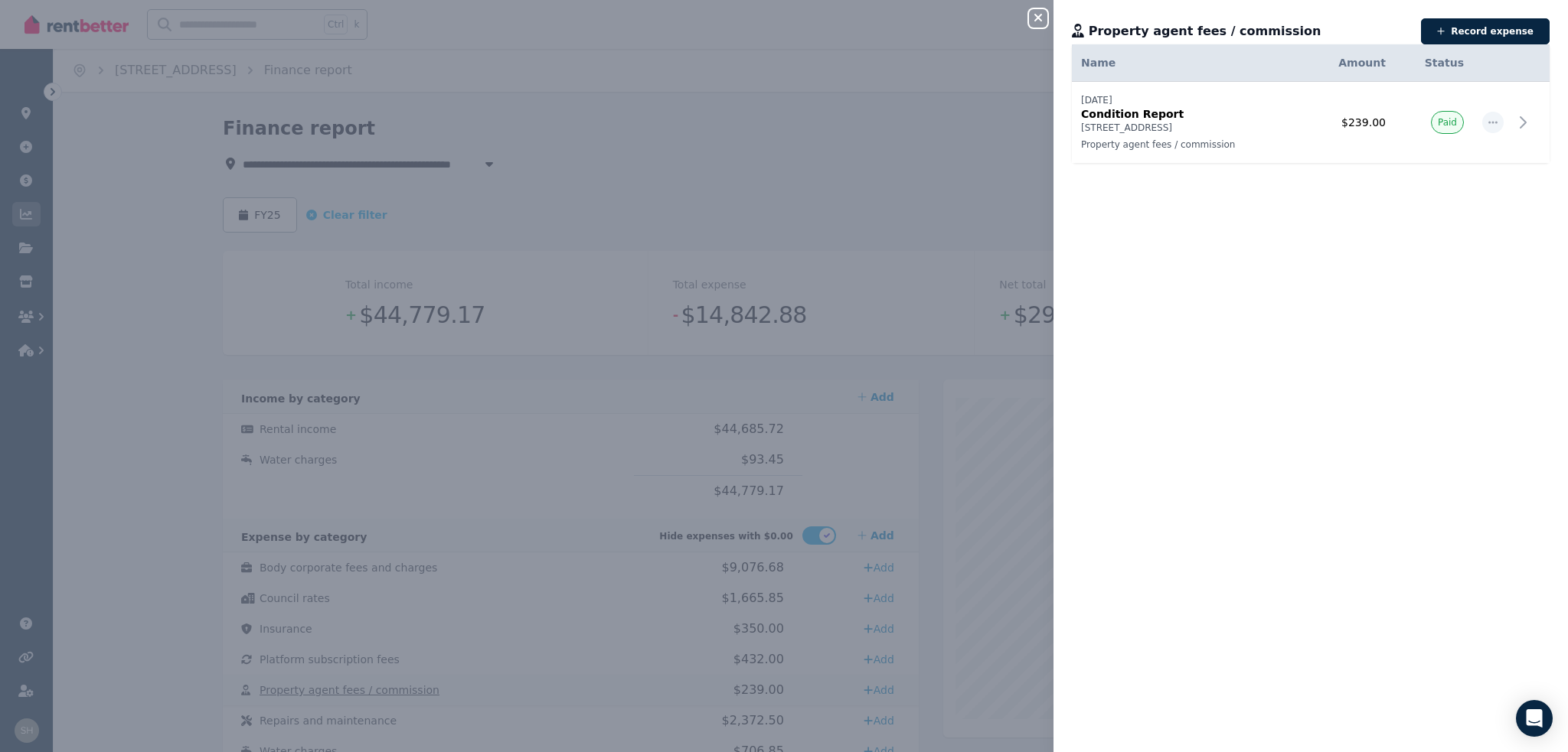
click at [339, 604] on div "Close panel Property agent fees / commission Record expense Date Name Address C…" at bounding box center [784, 376] width 1568 height 752
